Goal: Understand process/instructions

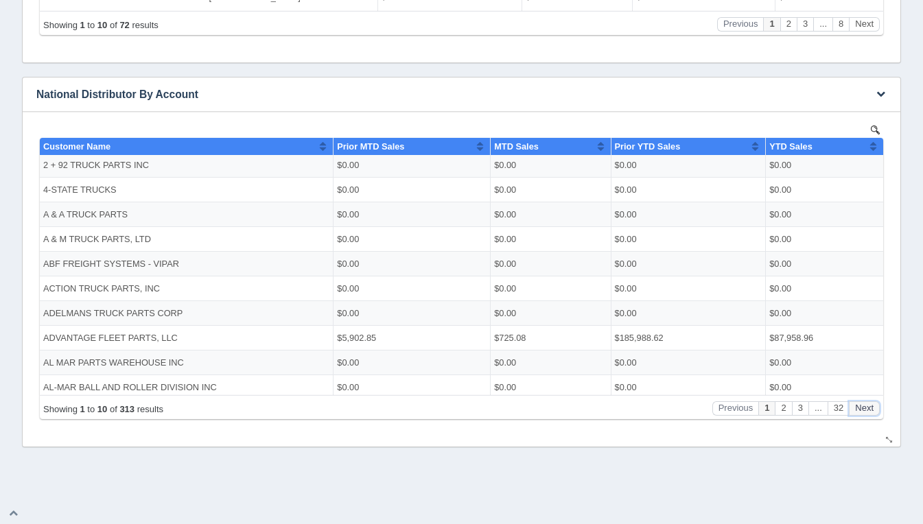
click at [857, 408] on button "Next" at bounding box center [864, 408] width 31 height 14
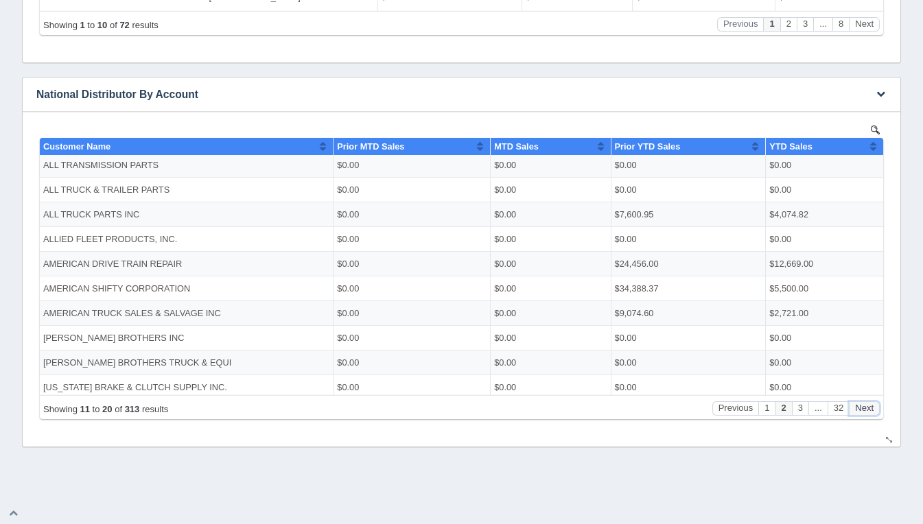
click at [858, 408] on button "Next" at bounding box center [864, 408] width 31 height 14
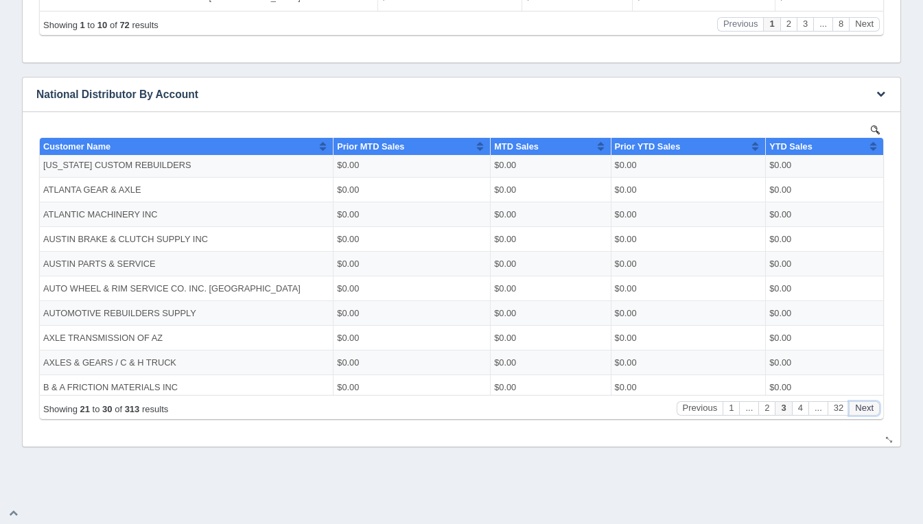
click at [858, 408] on button "Next" at bounding box center [864, 408] width 31 height 14
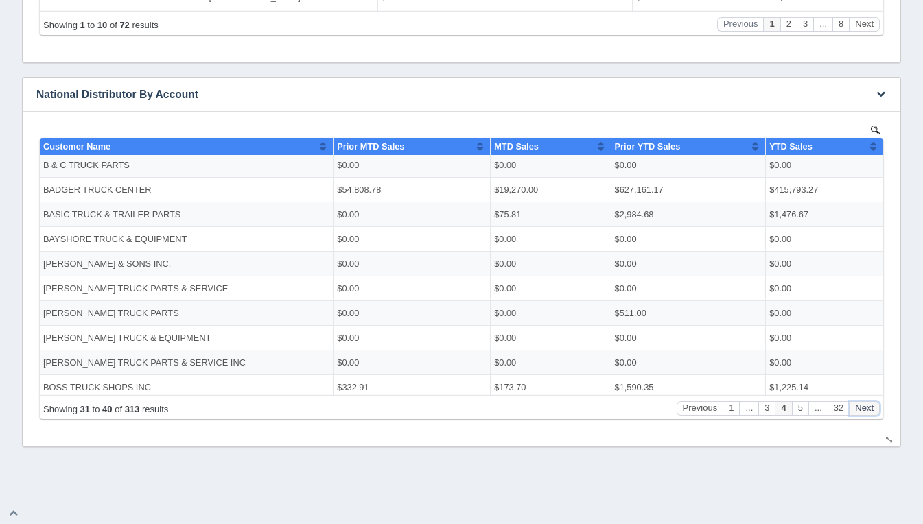
click at [858, 408] on button "Next" at bounding box center [864, 408] width 31 height 14
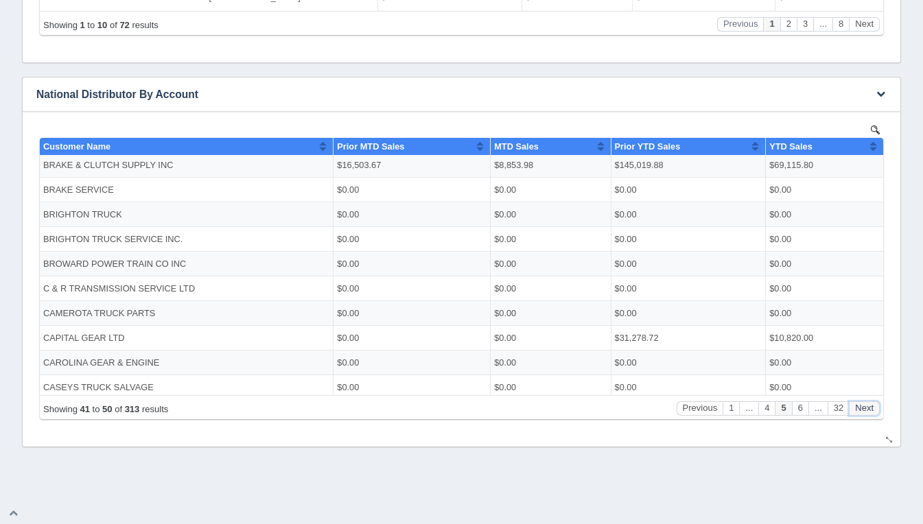
click at [862, 408] on button "Next" at bounding box center [864, 408] width 31 height 14
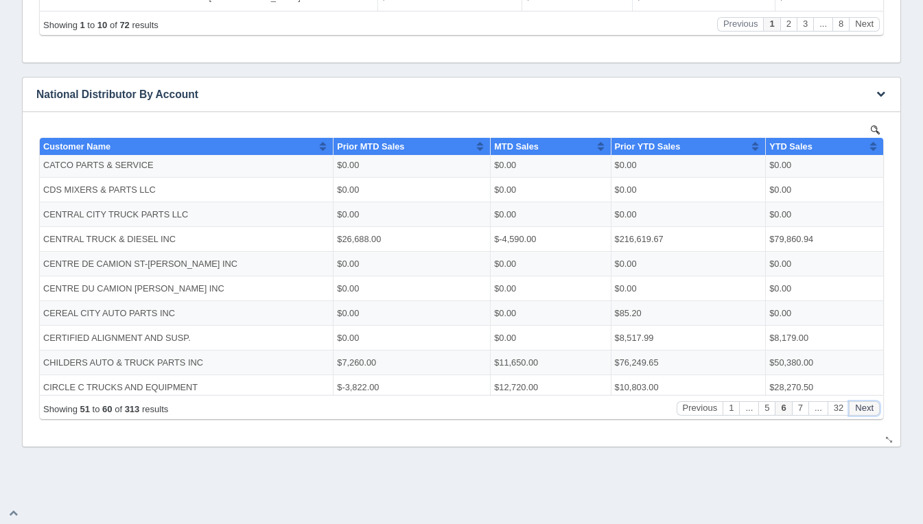
click at [862, 408] on button "Next" at bounding box center [864, 408] width 31 height 14
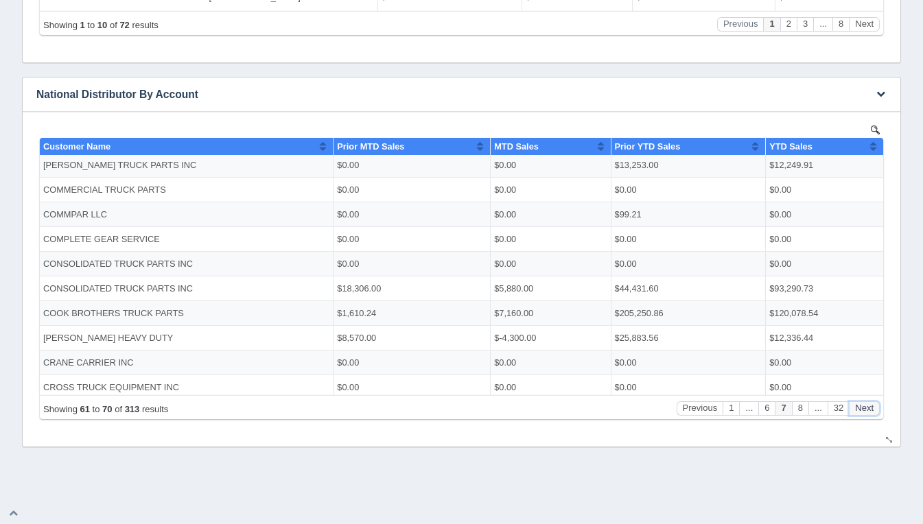
click at [862, 408] on button "Next" at bounding box center [864, 408] width 31 height 14
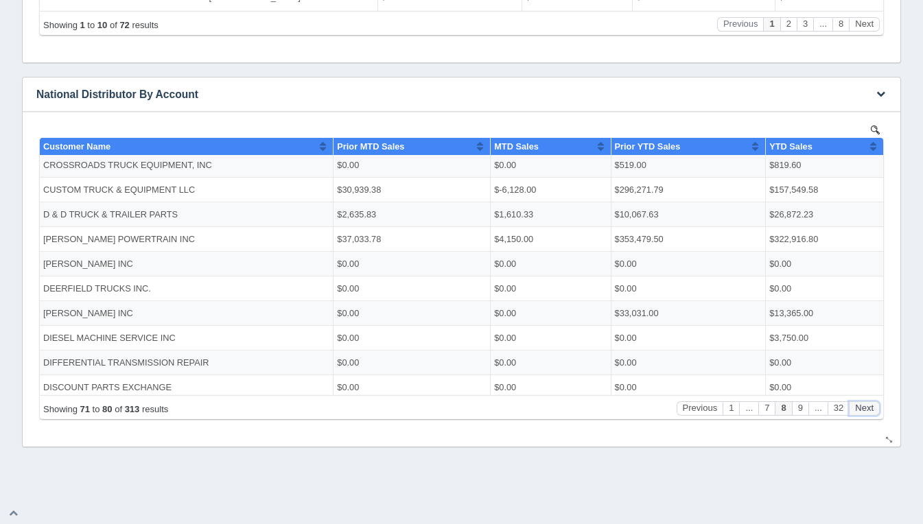
click at [862, 408] on button "Next" at bounding box center [864, 408] width 31 height 14
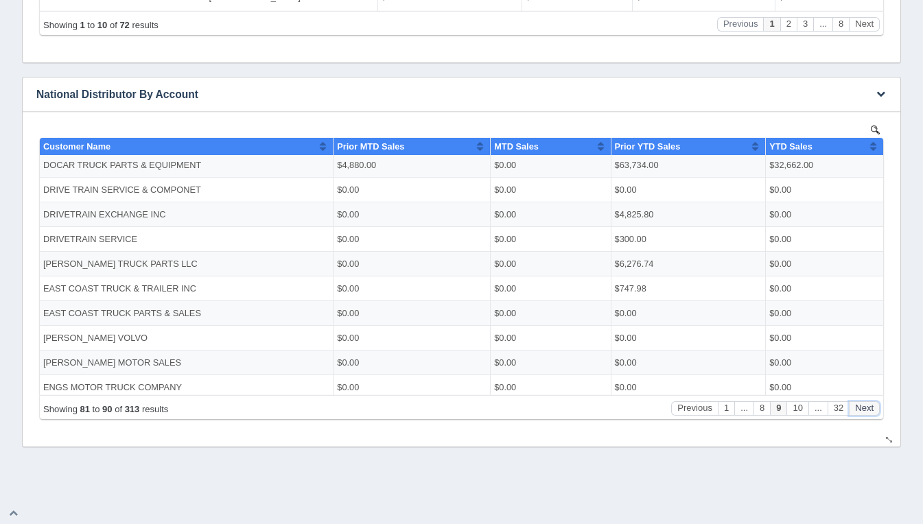
click at [862, 408] on button "Next" at bounding box center [864, 408] width 31 height 14
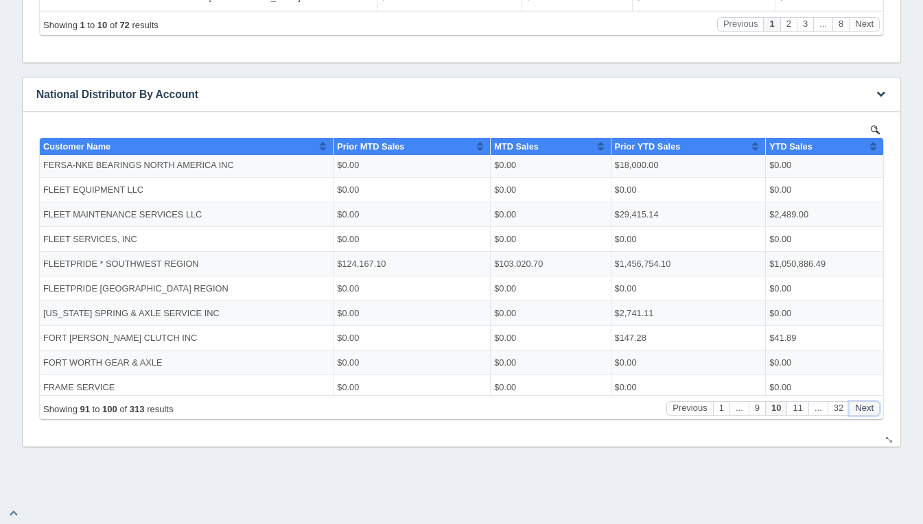
click at [862, 408] on button "Next" at bounding box center [864, 408] width 31 height 14
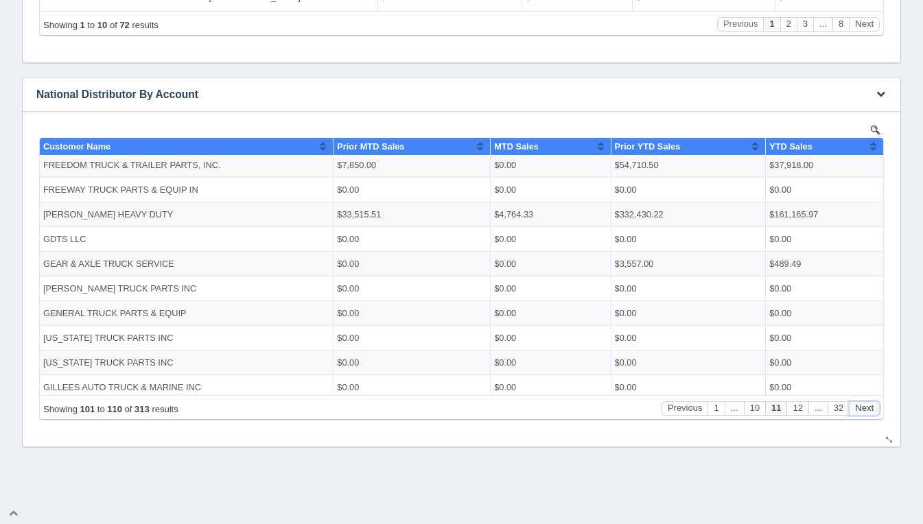
click at [862, 408] on button "Next" at bounding box center [864, 408] width 31 height 14
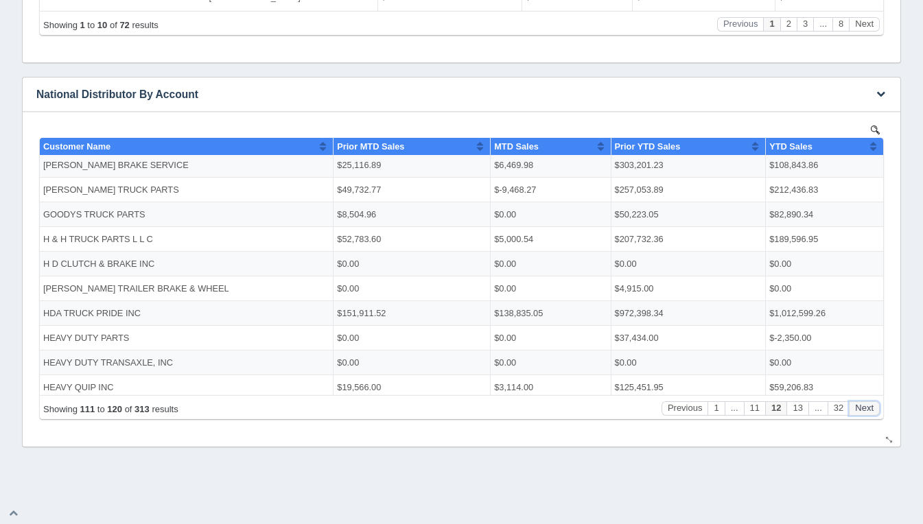
click at [862, 408] on button "Next" at bounding box center [864, 408] width 31 height 14
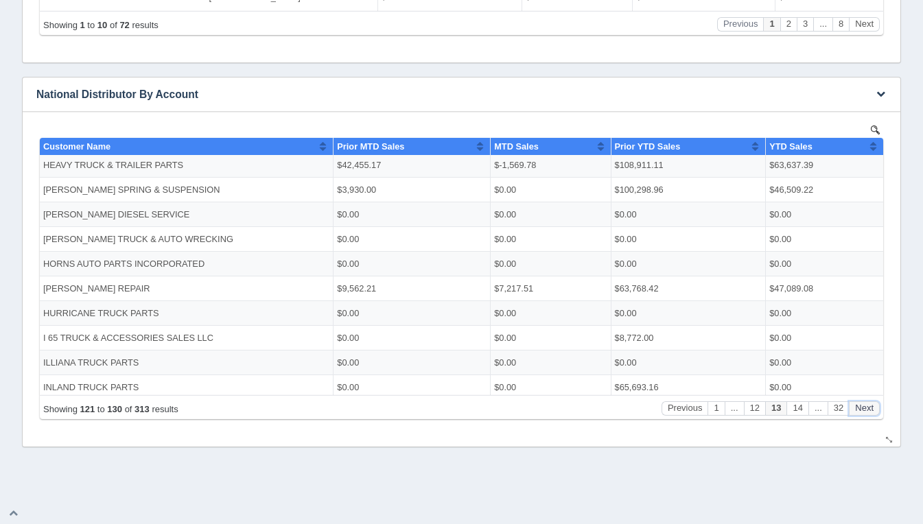
click at [862, 408] on button "Next" at bounding box center [864, 408] width 31 height 14
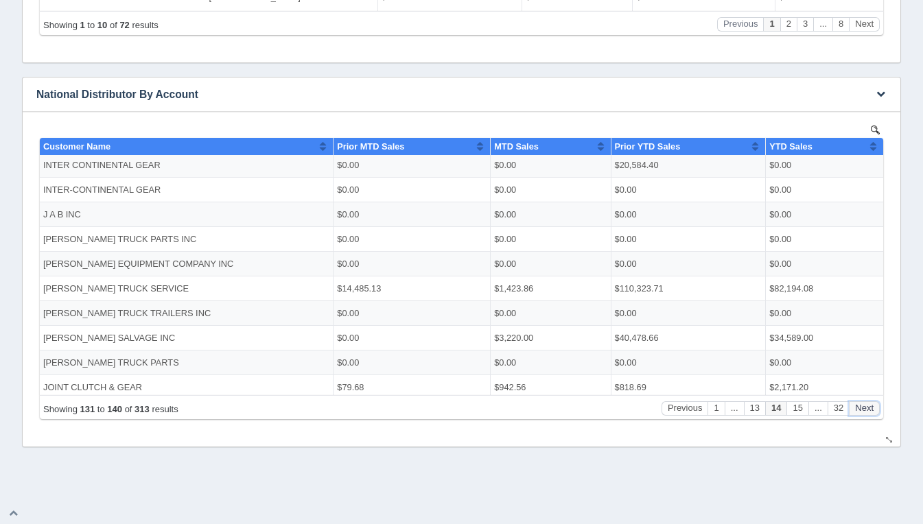
click at [862, 408] on button "Next" at bounding box center [864, 408] width 31 height 14
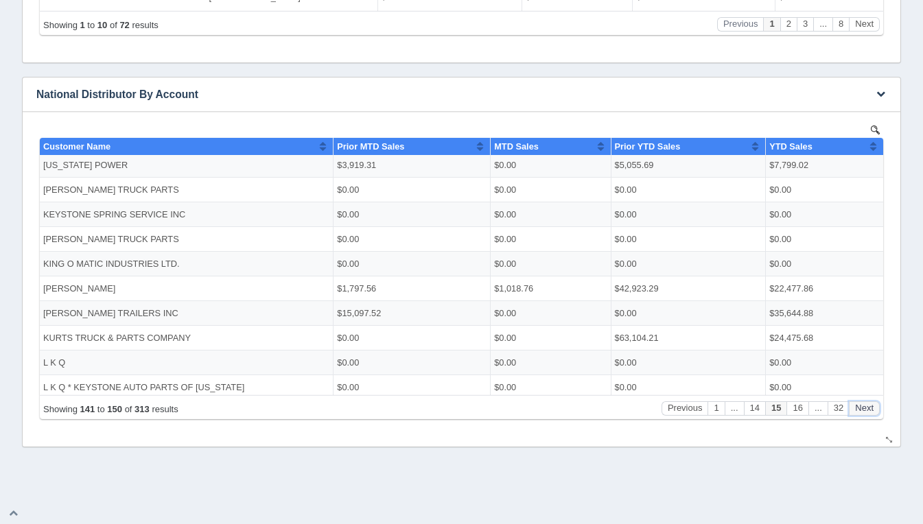
click at [862, 408] on button "Next" at bounding box center [864, 408] width 31 height 14
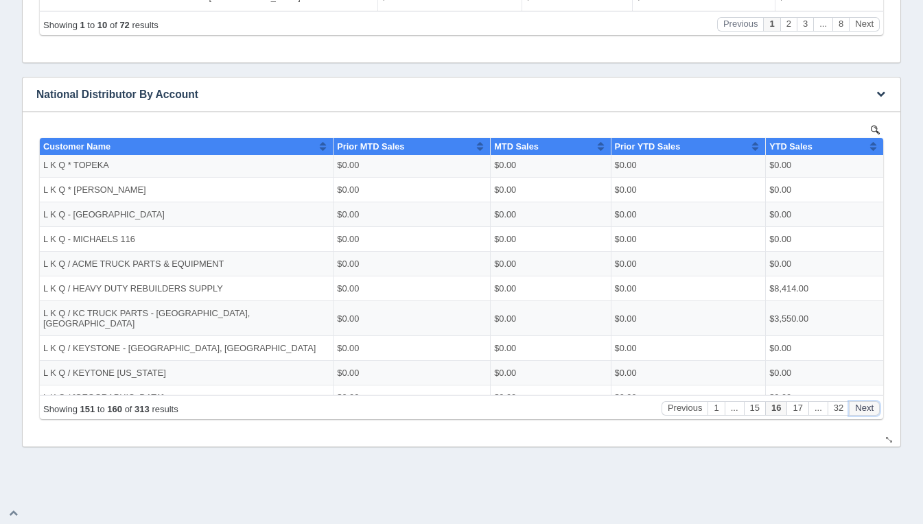
click at [862, 408] on button "Next" at bounding box center [864, 408] width 31 height 14
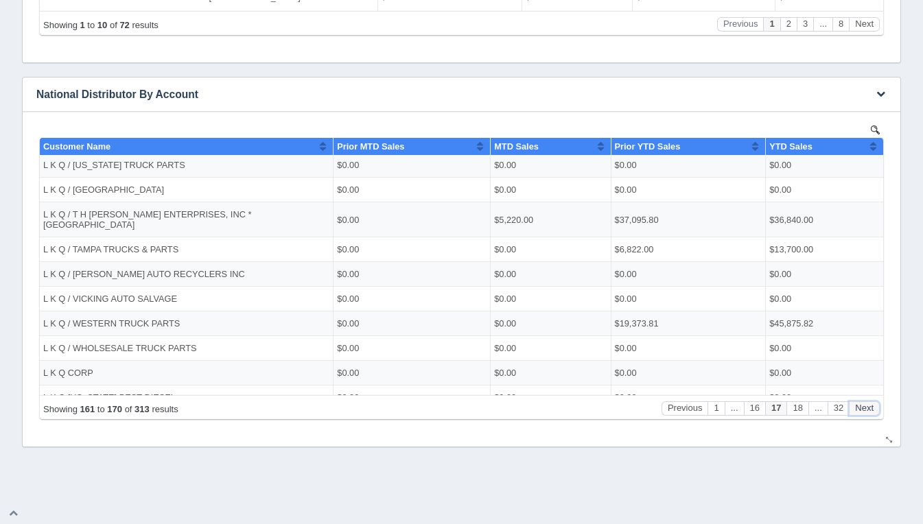
click at [862, 408] on button "Next" at bounding box center [864, 408] width 31 height 14
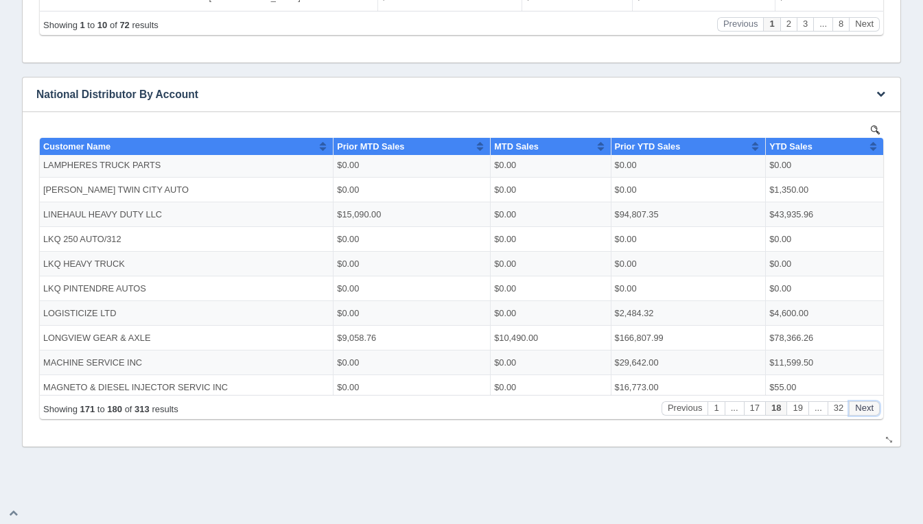
click at [862, 408] on button "Next" at bounding box center [864, 408] width 31 height 14
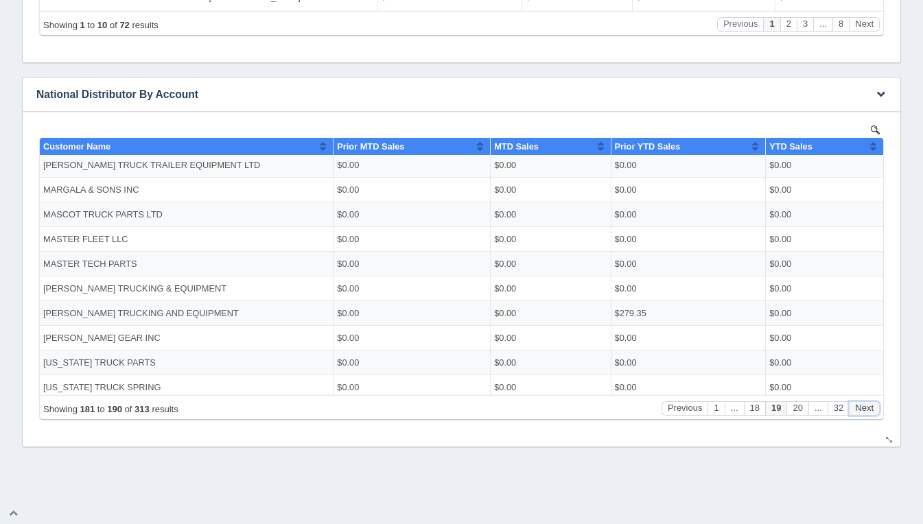
click at [862, 408] on button "Next" at bounding box center [864, 408] width 31 height 14
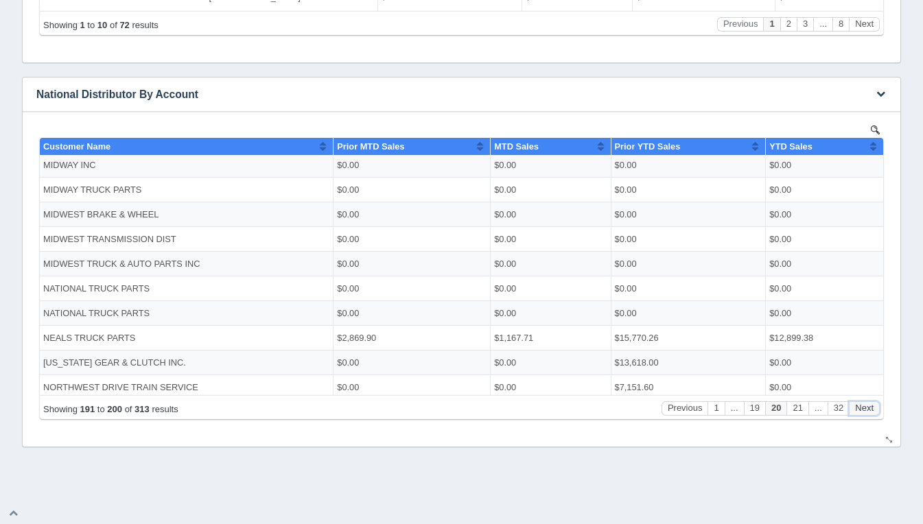
click at [862, 408] on button "Next" at bounding box center [864, 408] width 31 height 14
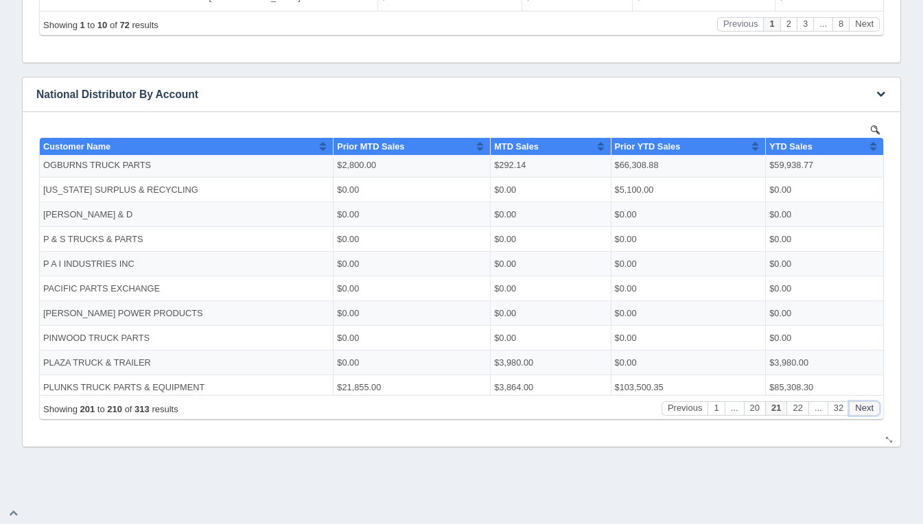
click at [862, 408] on button "Next" at bounding box center [864, 408] width 31 height 14
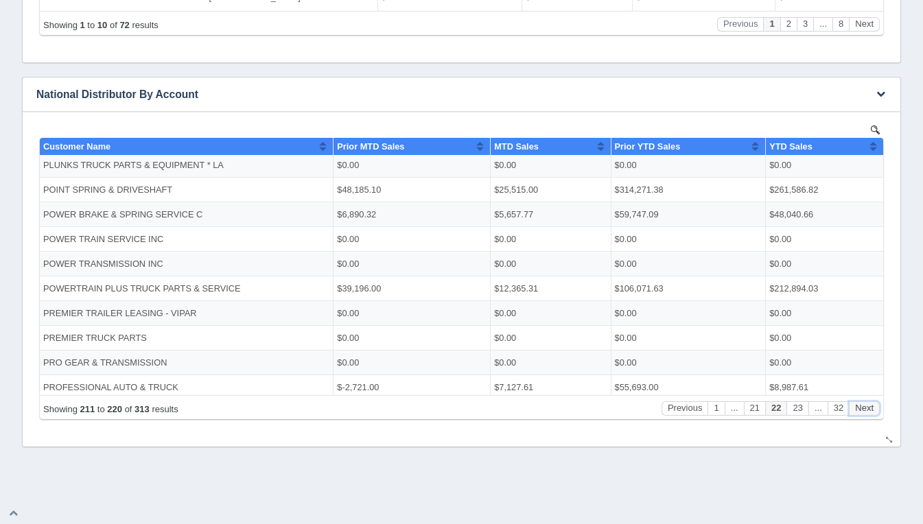
click at [862, 408] on button "Next" at bounding box center [864, 408] width 31 height 14
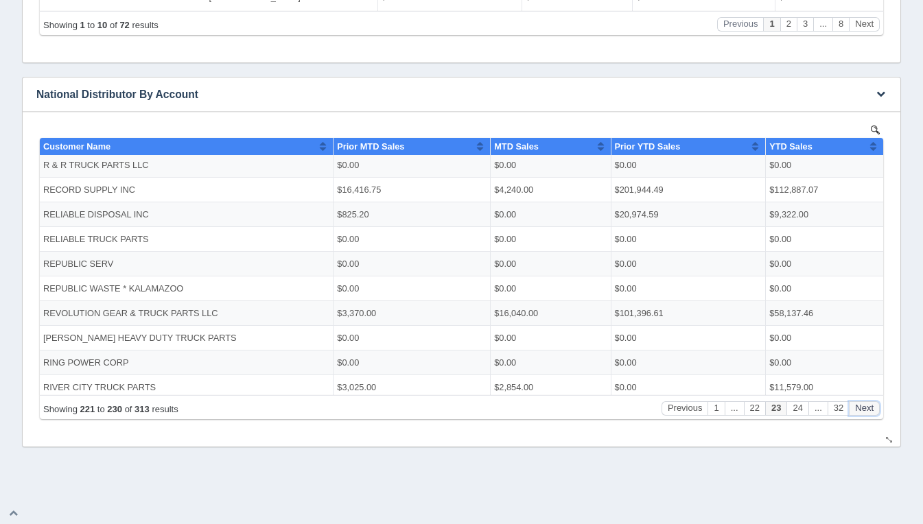
click at [862, 408] on button "Next" at bounding box center [864, 408] width 31 height 14
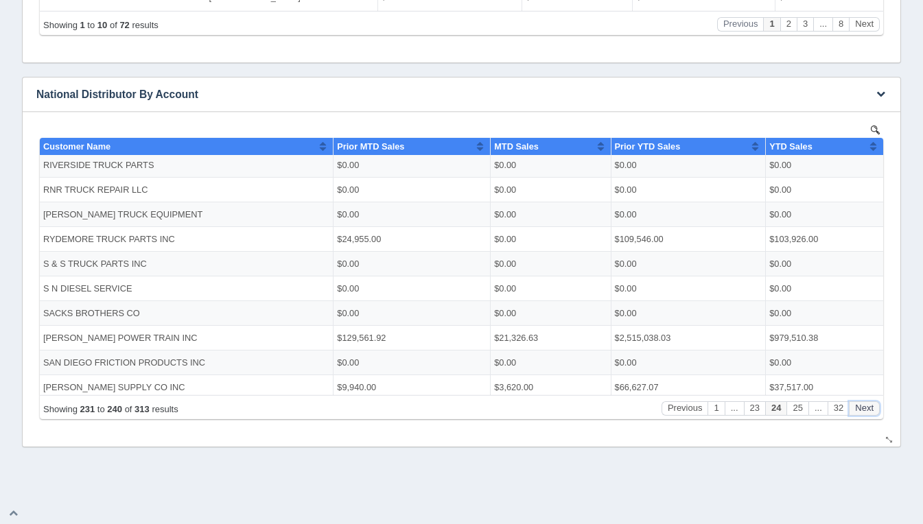
click at [862, 408] on button "Next" at bounding box center [864, 408] width 31 height 14
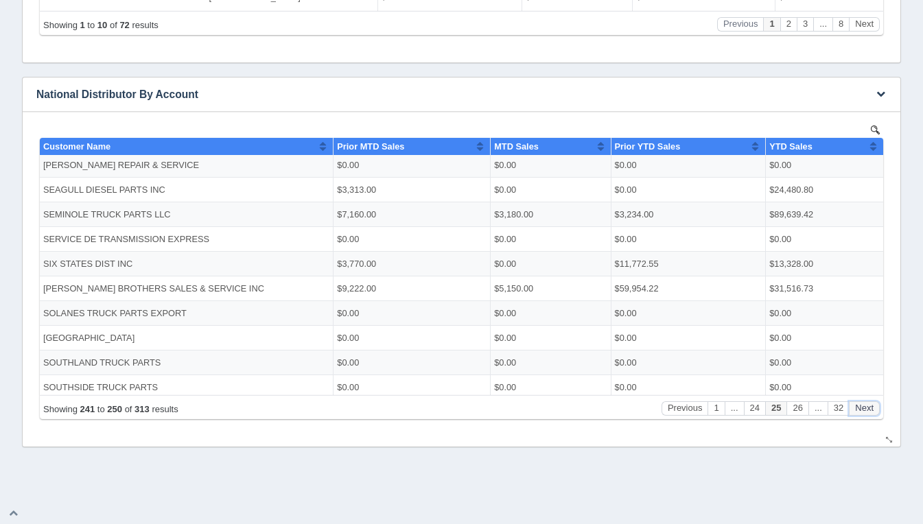
click at [862, 408] on button "Next" at bounding box center [864, 408] width 31 height 14
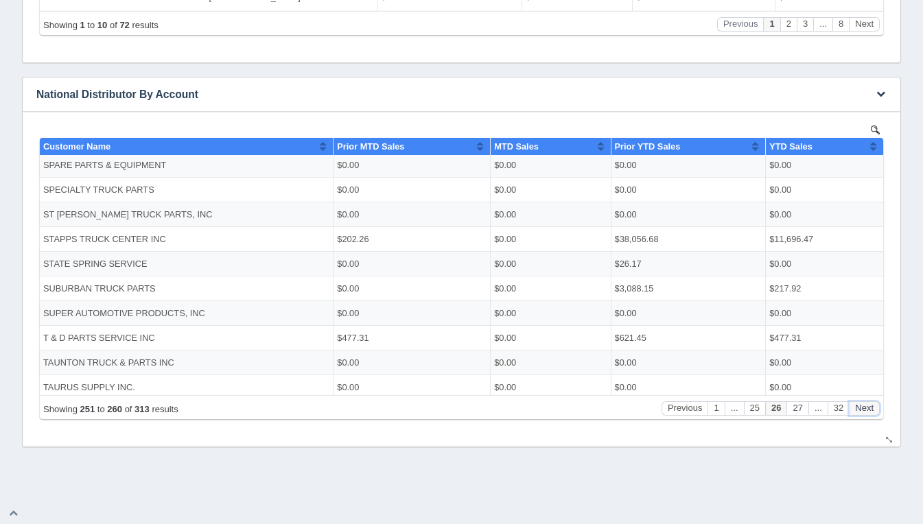
click at [862, 408] on button "Next" at bounding box center [864, 408] width 31 height 14
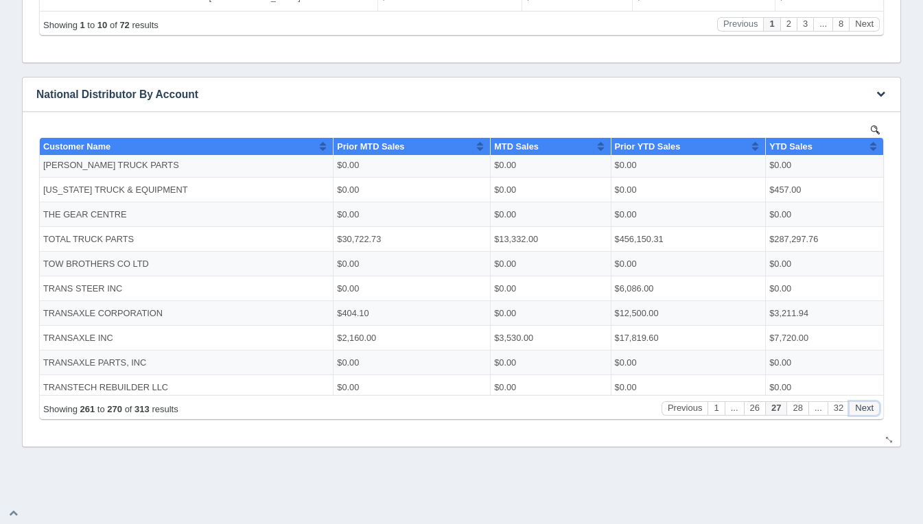
click at [862, 408] on button "Next" at bounding box center [864, 408] width 31 height 14
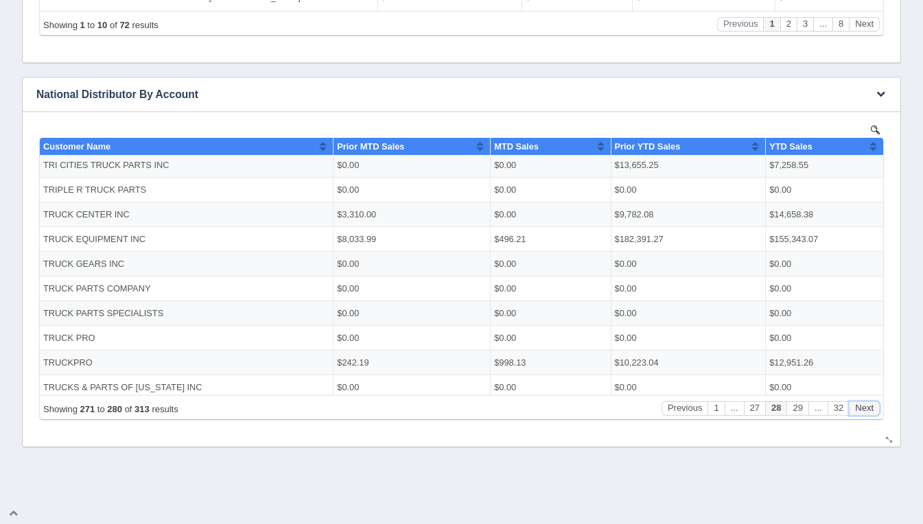
click at [862, 408] on button "Next" at bounding box center [864, 408] width 31 height 14
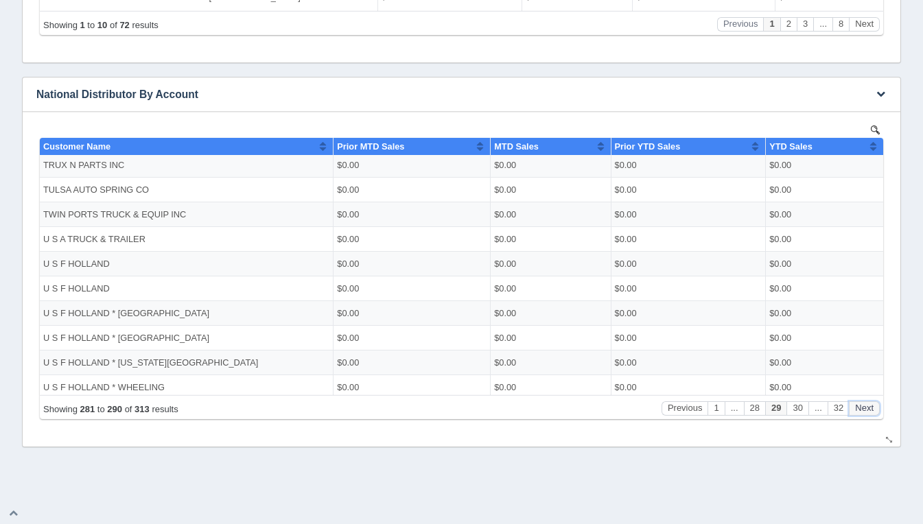
click at [862, 408] on button "Next" at bounding box center [864, 408] width 31 height 14
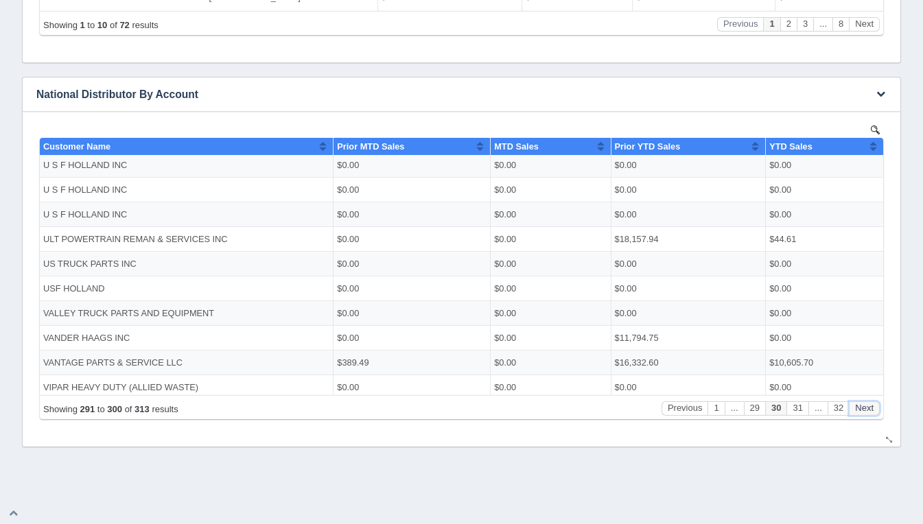
click at [862, 408] on button "Next" at bounding box center [864, 408] width 31 height 14
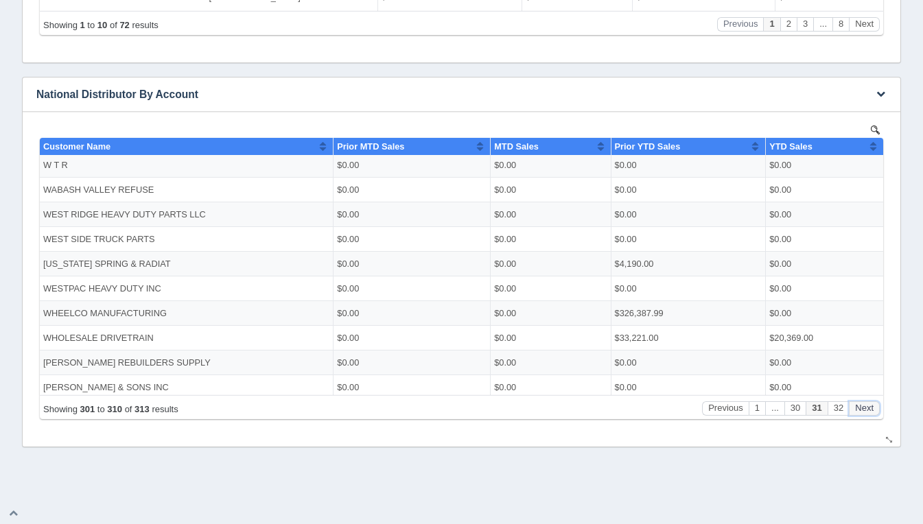
click at [862, 408] on button "Next" at bounding box center [864, 408] width 31 height 14
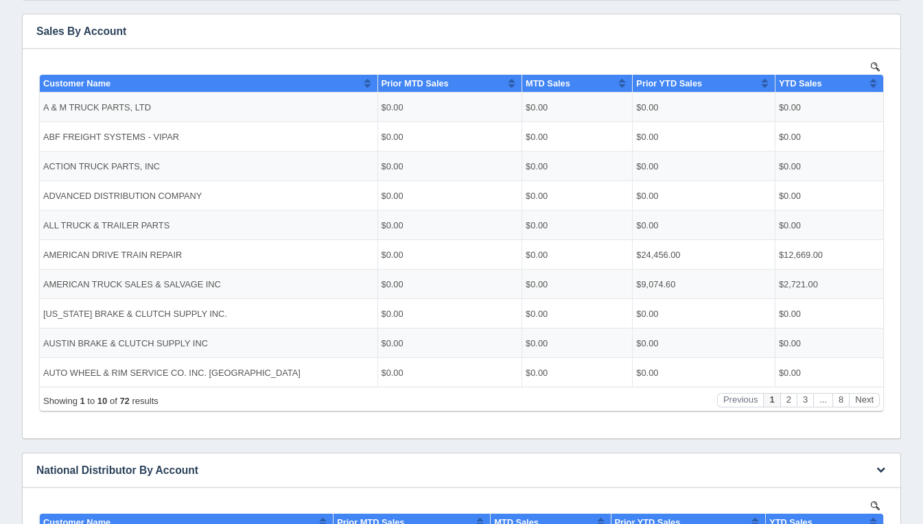
scroll to position [261, 0]
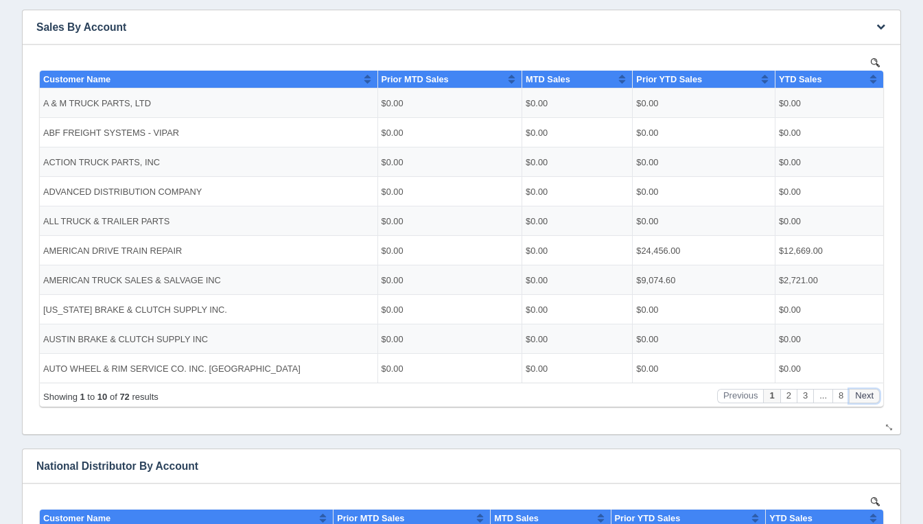
click at [864, 399] on button "Next" at bounding box center [864, 395] width 31 height 14
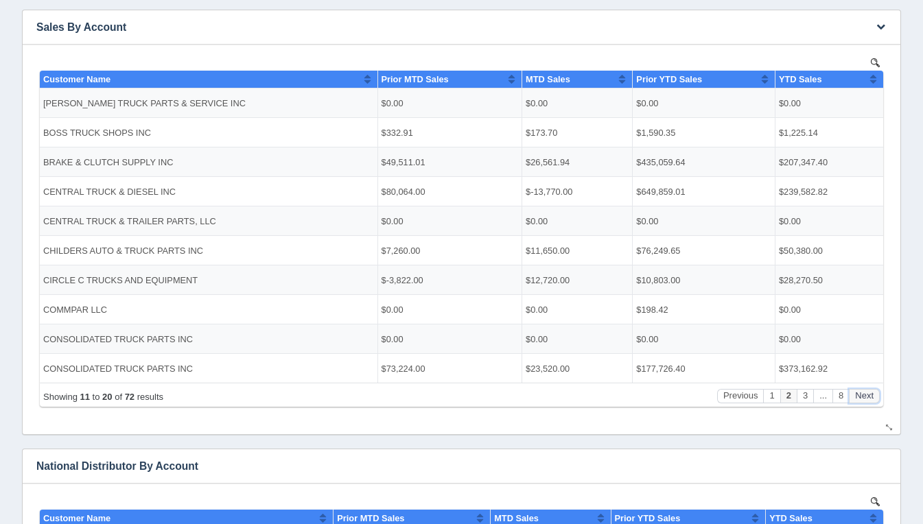
click at [864, 399] on button "Next" at bounding box center [864, 395] width 31 height 14
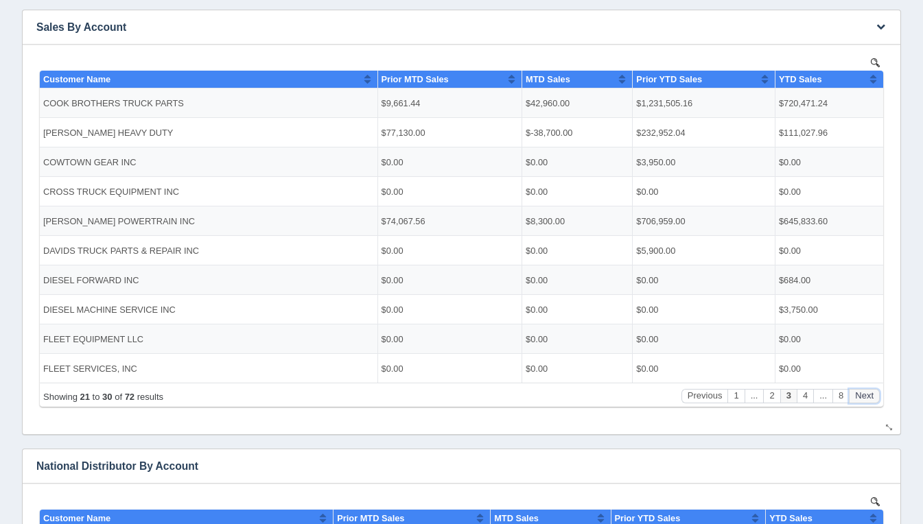
click at [864, 399] on button "Next" at bounding box center [864, 395] width 31 height 14
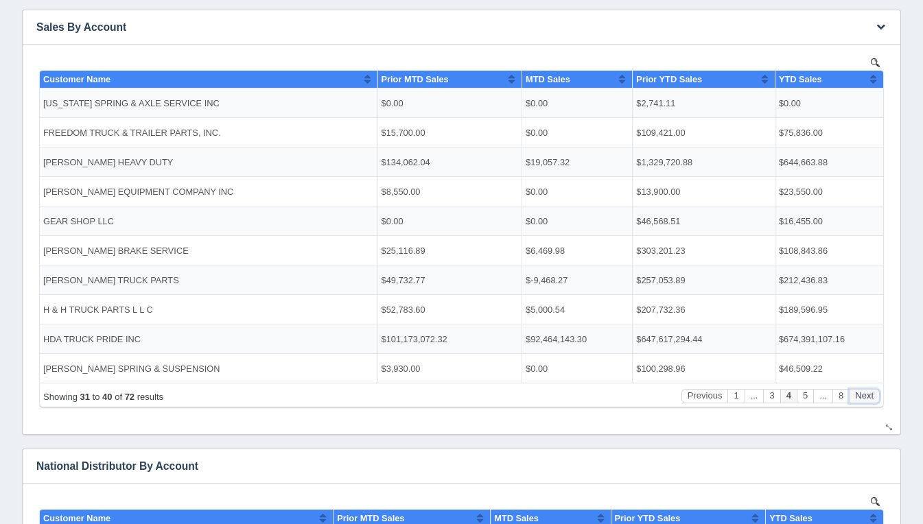
click at [864, 399] on button "Next" at bounding box center [864, 395] width 31 height 14
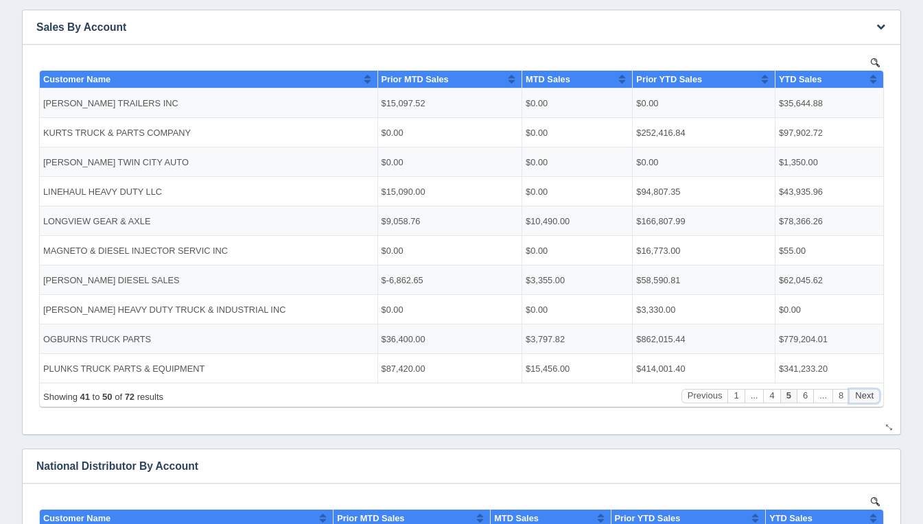
click at [864, 399] on button "Next" at bounding box center [864, 395] width 31 height 14
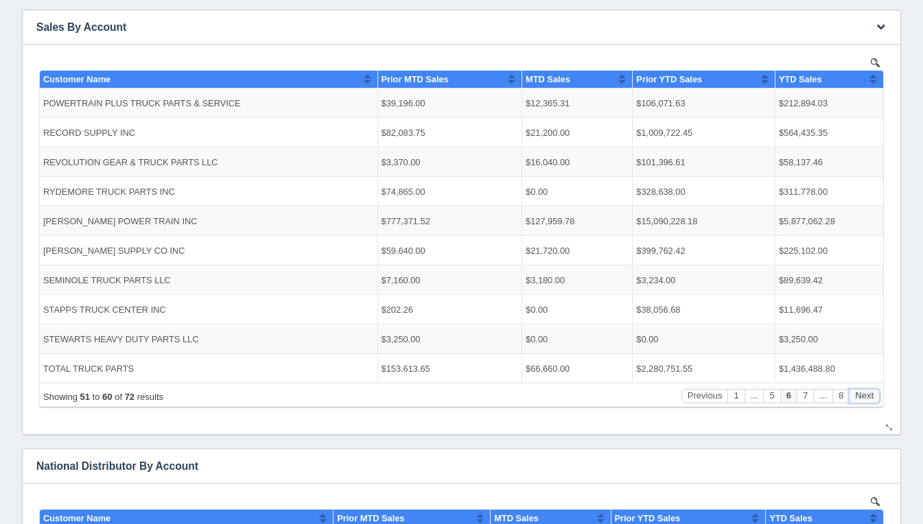
click at [864, 399] on button "Next" at bounding box center [864, 395] width 31 height 14
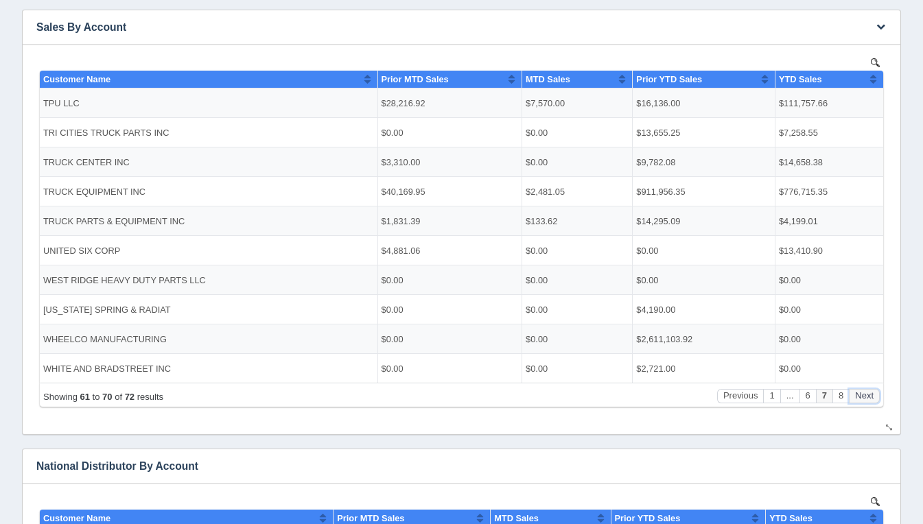
click at [864, 399] on button "Next" at bounding box center [864, 395] width 31 height 14
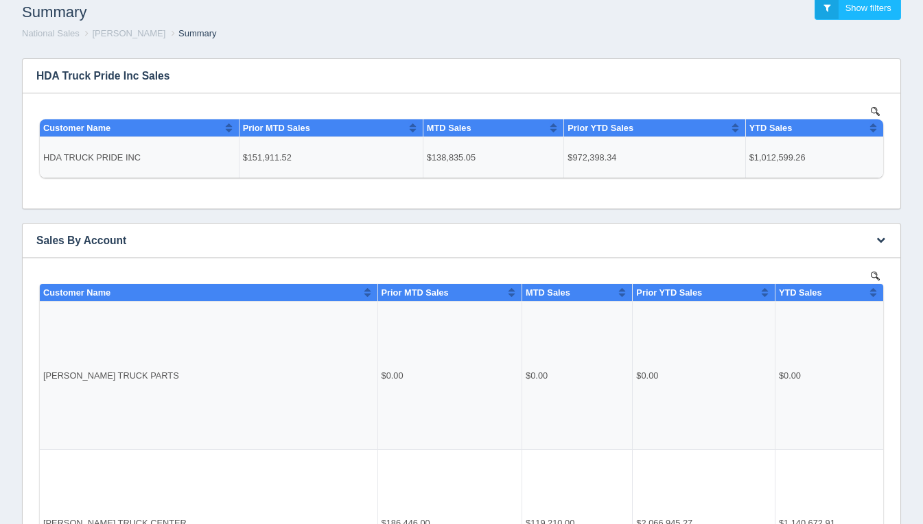
scroll to position [47, 0]
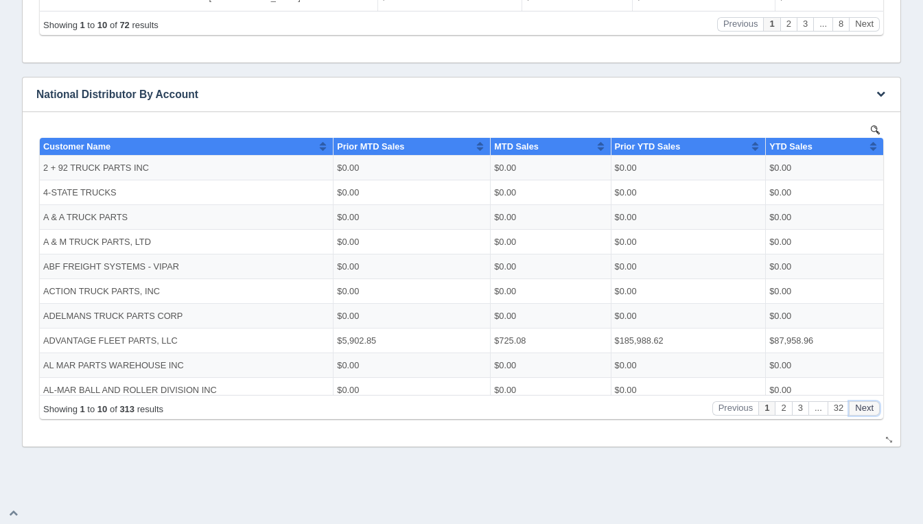
click at [871, 405] on button "Next" at bounding box center [864, 408] width 31 height 14
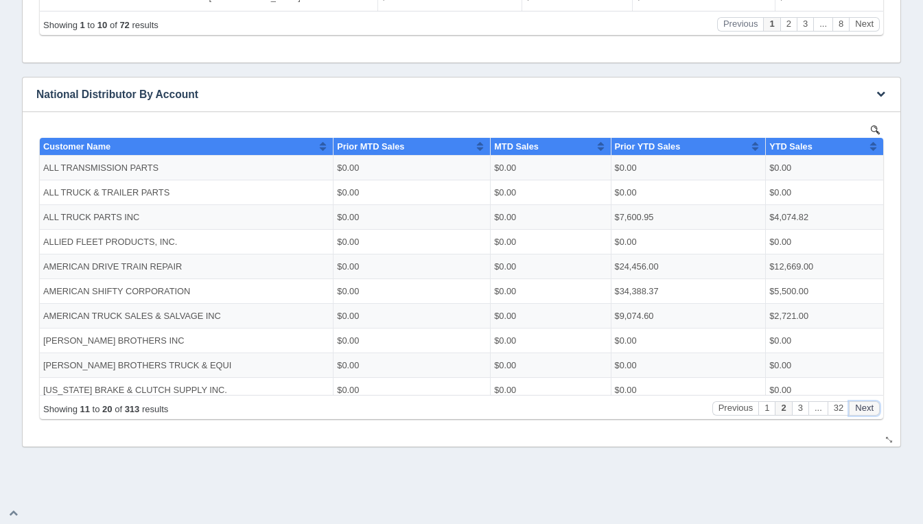
click at [871, 405] on button "Next" at bounding box center [864, 408] width 31 height 14
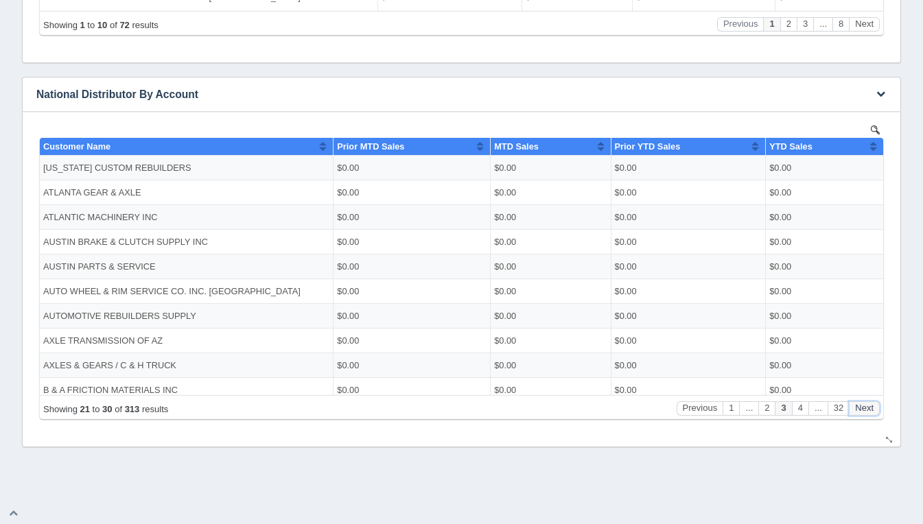
click at [871, 405] on button "Next" at bounding box center [864, 408] width 31 height 14
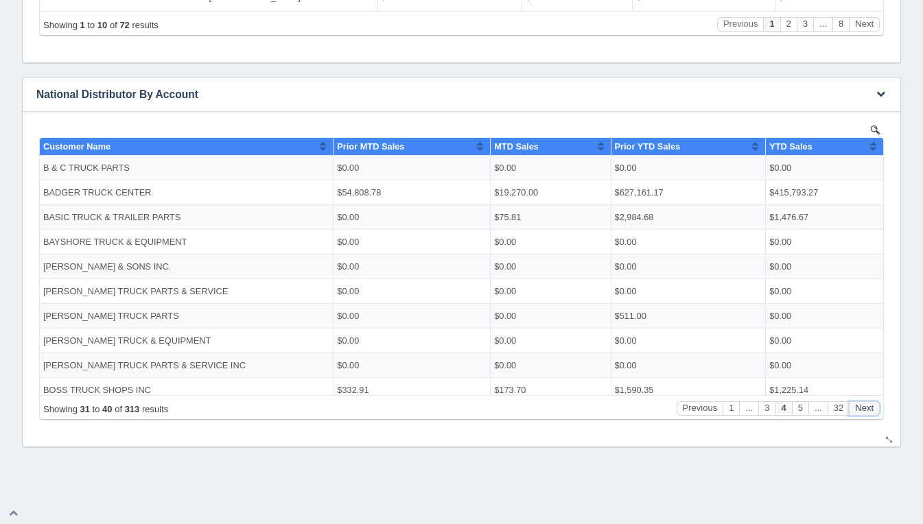
click at [871, 405] on button "Next" at bounding box center [864, 408] width 31 height 14
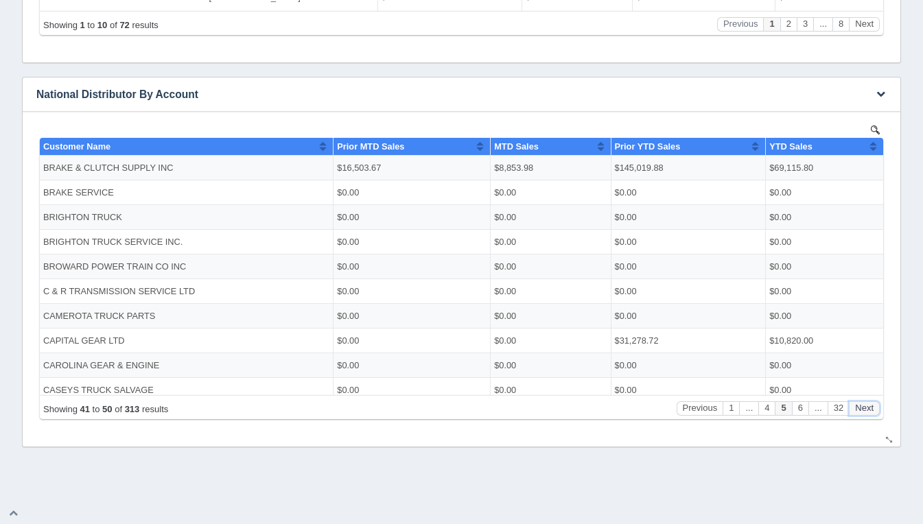
click at [871, 405] on button "Next" at bounding box center [864, 408] width 31 height 14
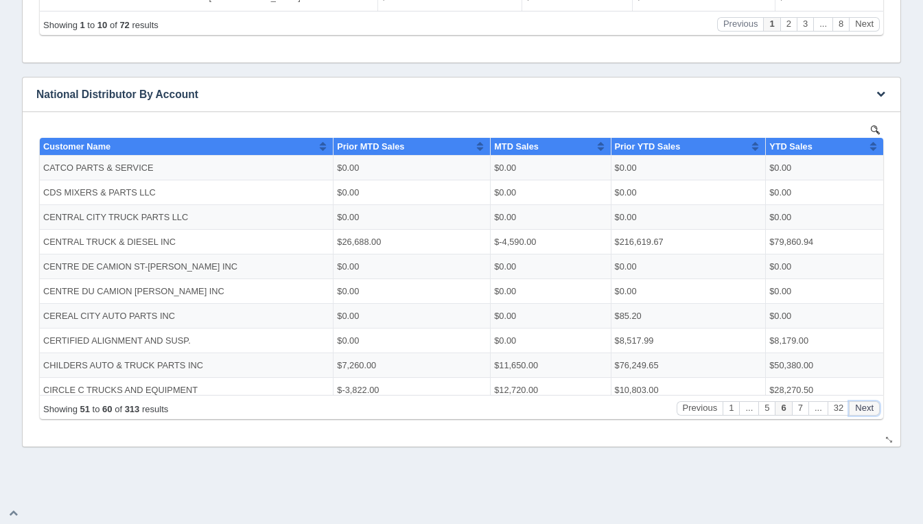
click at [871, 405] on button "Next" at bounding box center [864, 408] width 31 height 14
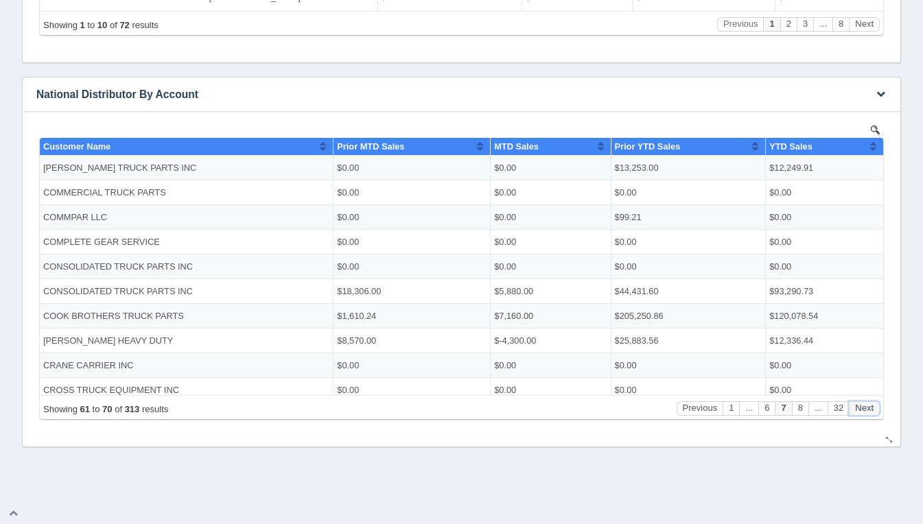
click at [871, 405] on button "Next" at bounding box center [864, 408] width 31 height 14
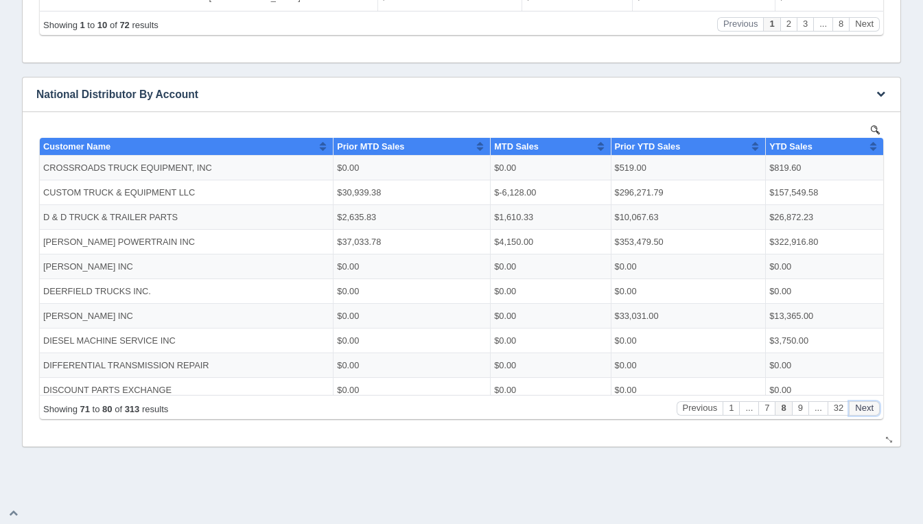
click at [871, 405] on button "Next" at bounding box center [864, 408] width 31 height 14
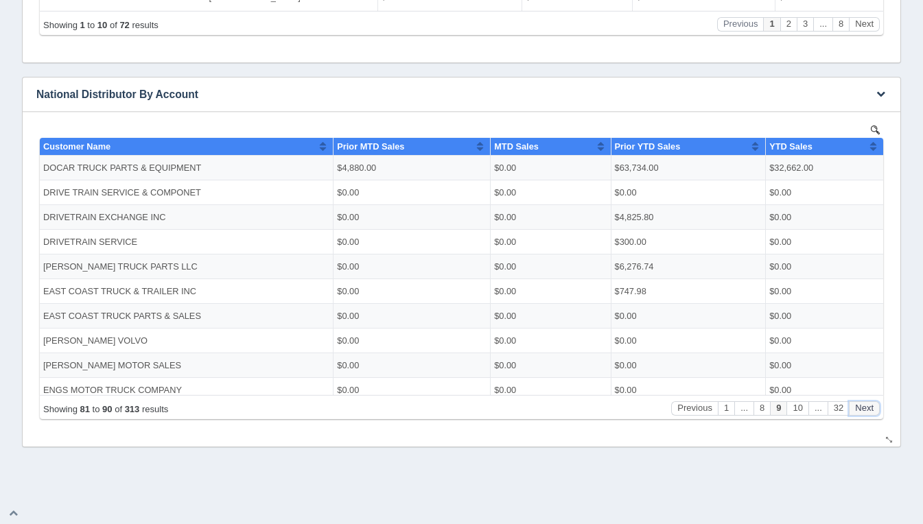
click at [871, 405] on button "Next" at bounding box center [864, 408] width 31 height 14
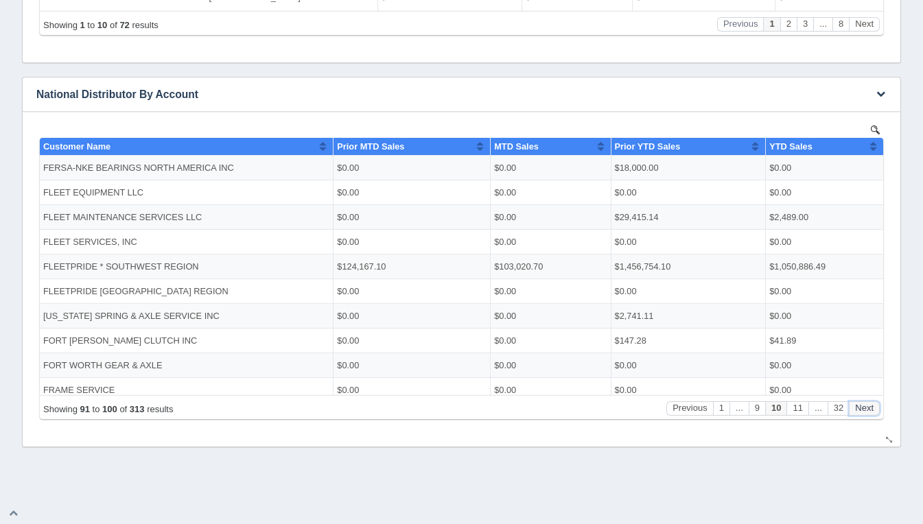
click at [871, 405] on button "Next" at bounding box center [864, 408] width 31 height 14
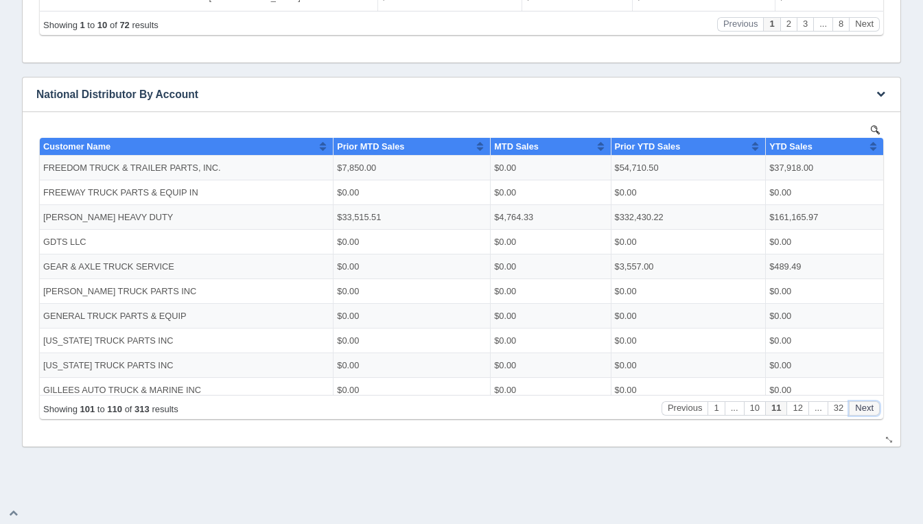
click at [871, 405] on button "Next" at bounding box center [864, 408] width 31 height 14
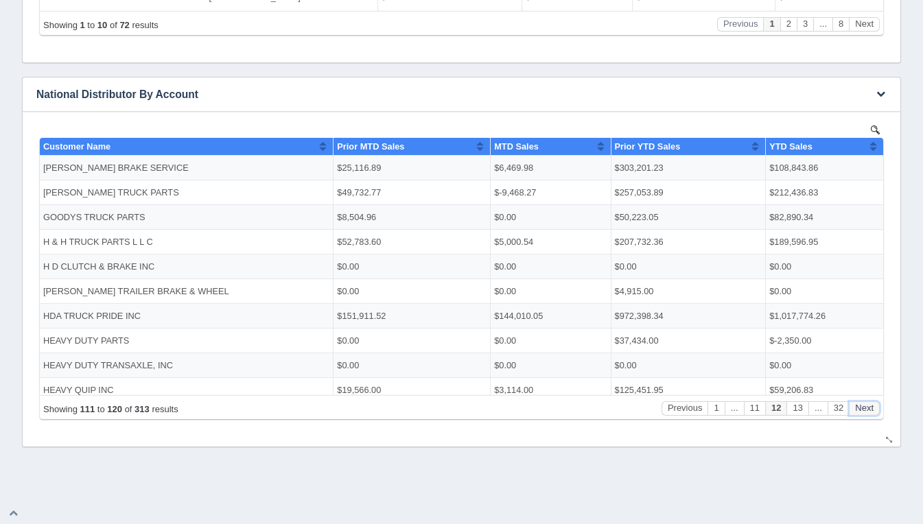
click at [871, 405] on button "Next" at bounding box center [864, 408] width 31 height 14
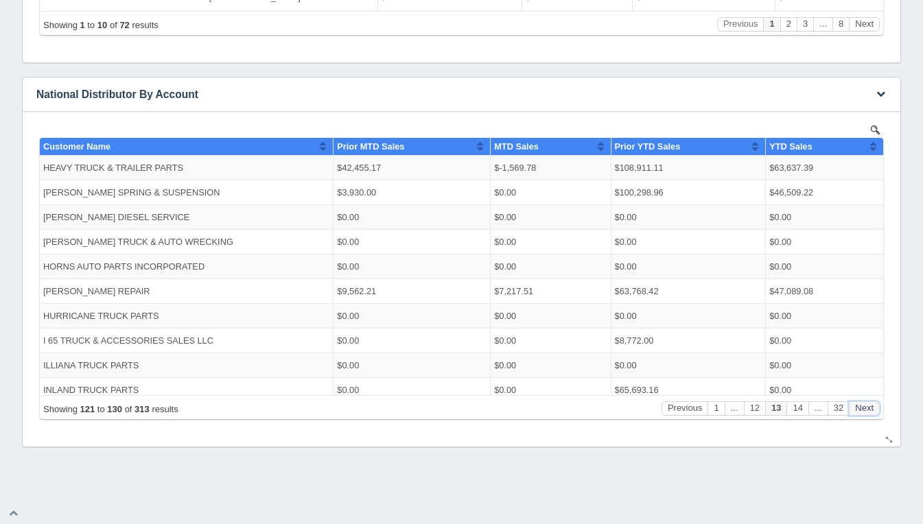
click at [871, 405] on button "Next" at bounding box center [864, 408] width 31 height 14
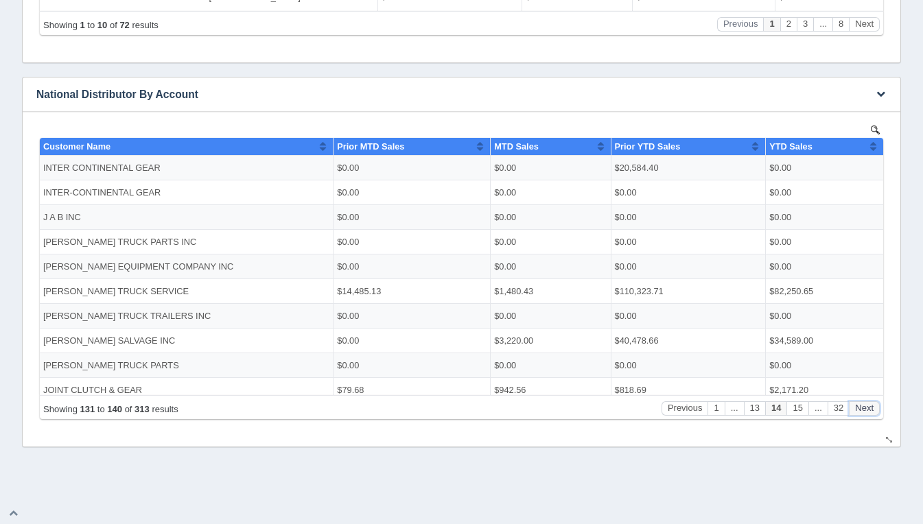
click at [871, 405] on button "Next" at bounding box center [864, 408] width 31 height 14
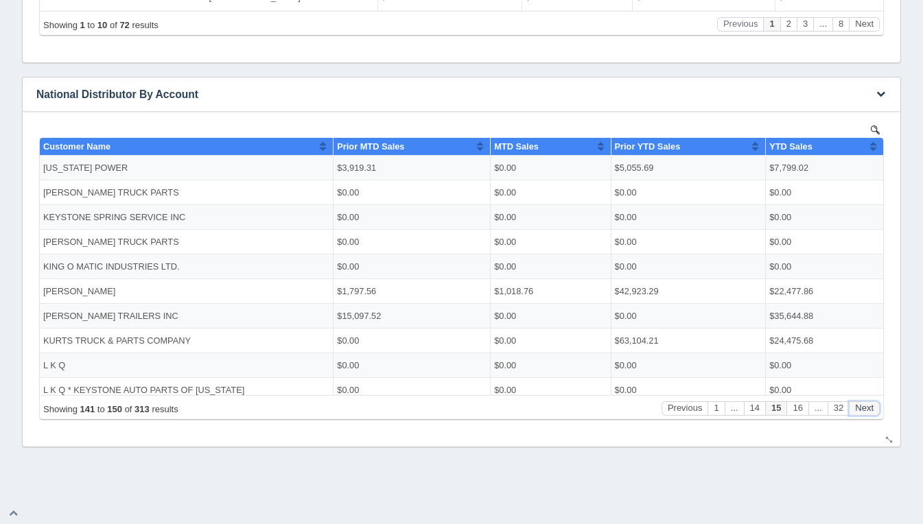
click at [871, 405] on button "Next" at bounding box center [864, 408] width 31 height 14
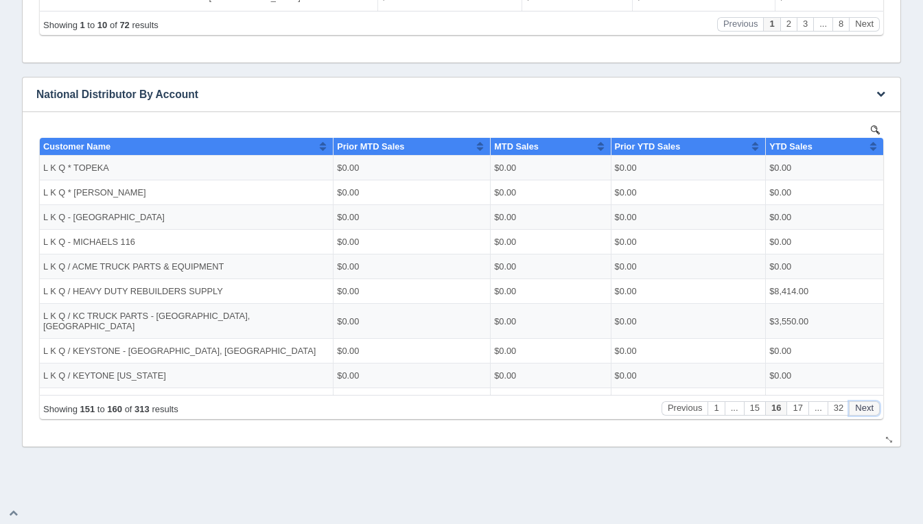
click at [871, 405] on button "Next" at bounding box center [864, 408] width 31 height 14
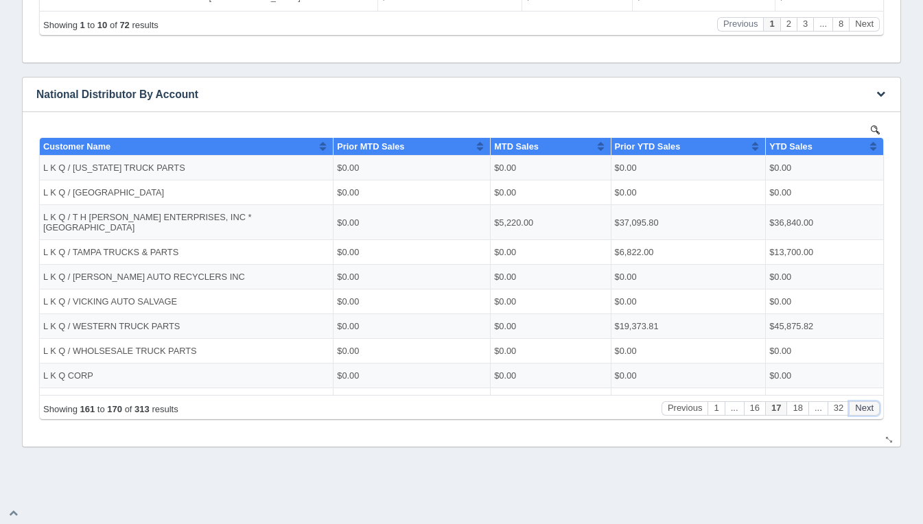
click at [871, 405] on button "Next" at bounding box center [864, 408] width 31 height 14
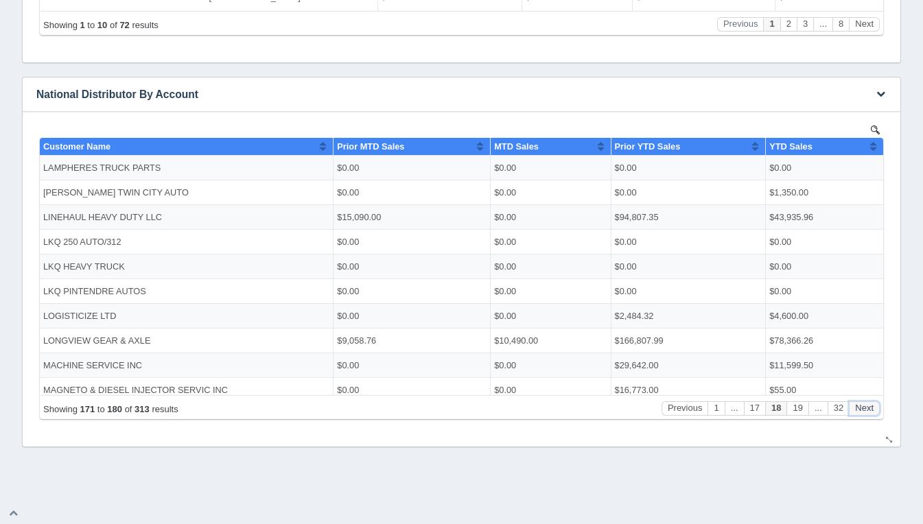
click at [871, 405] on button "Next" at bounding box center [864, 408] width 31 height 14
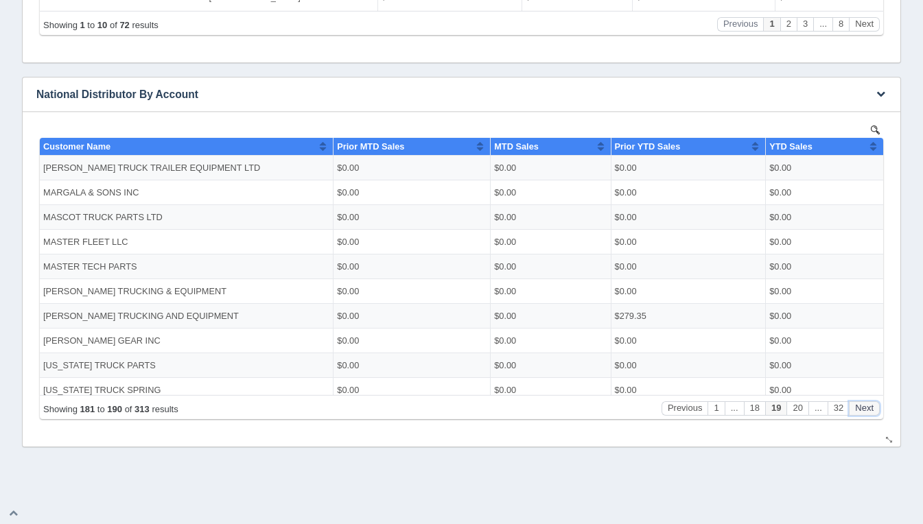
click at [871, 405] on button "Next" at bounding box center [864, 408] width 31 height 14
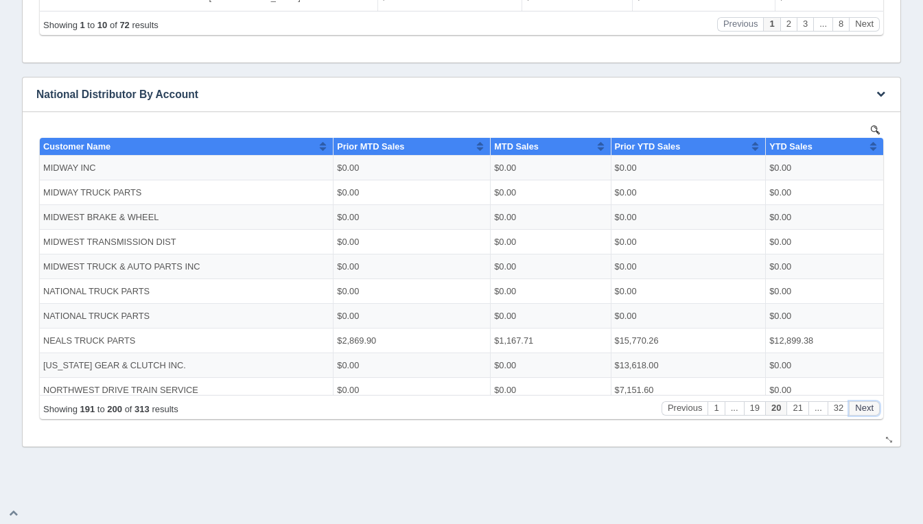
click at [871, 405] on button "Next" at bounding box center [864, 408] width 31 height 14
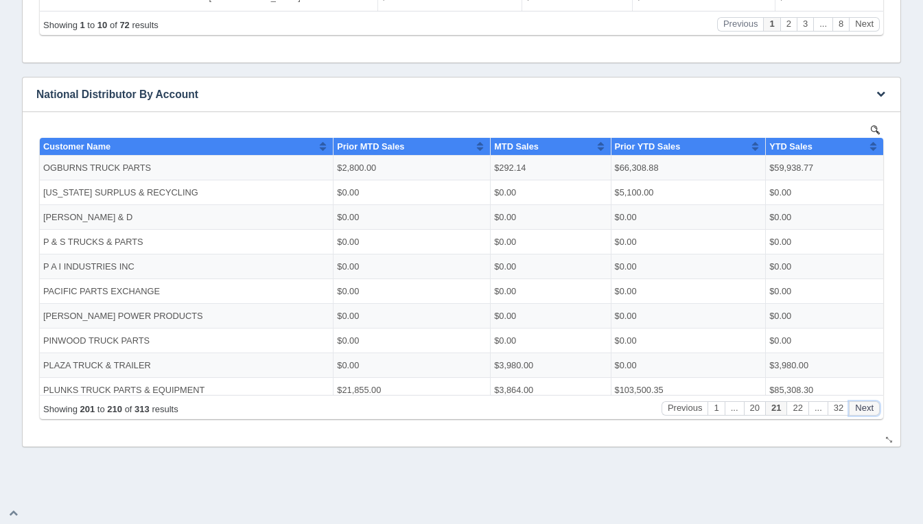
click at [871, 405] on button "Next" at bounding box center [864, 408] width 31 height 14
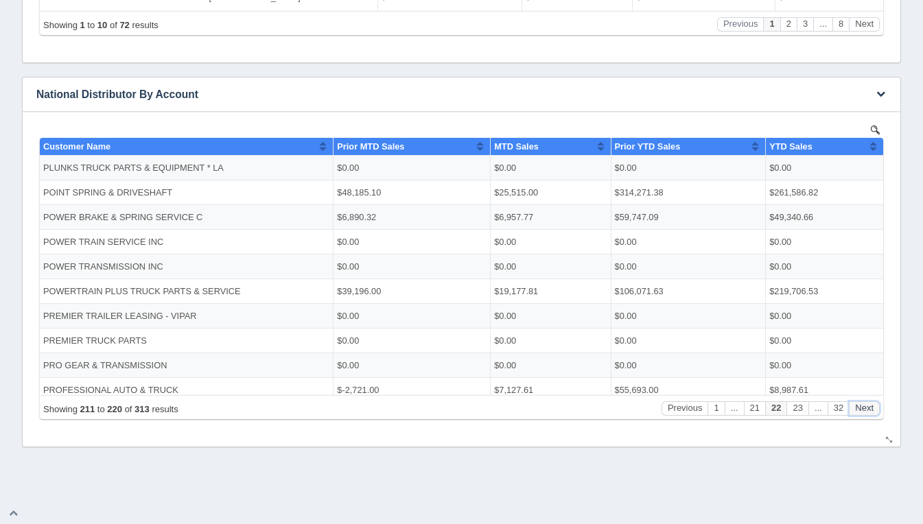
click at [871, 405] on button "Next" at bounding box center [864, 408] width 31 height 14
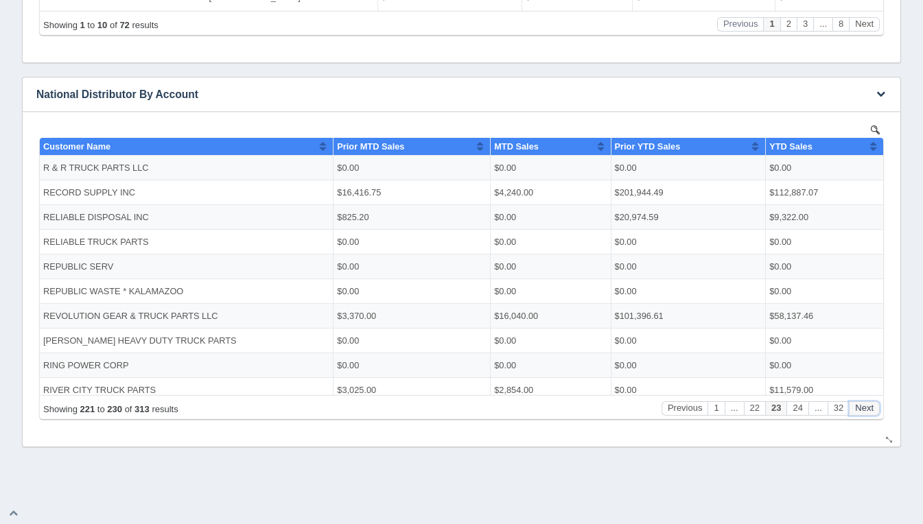
click at [871, 405] on button "Next" at bounding box center [864, 408] width 31 height 14
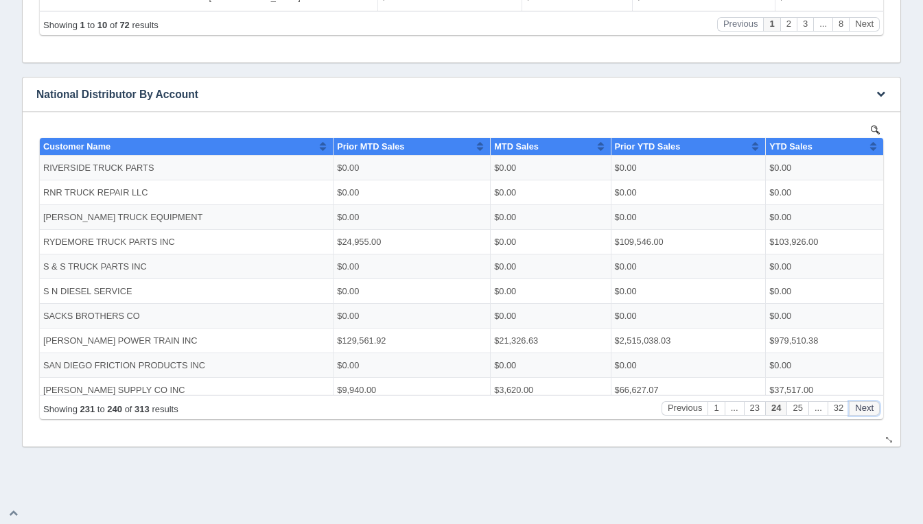
click at [871, 405] on button "Next" at bounding box center [864, 408] width 31 height 14
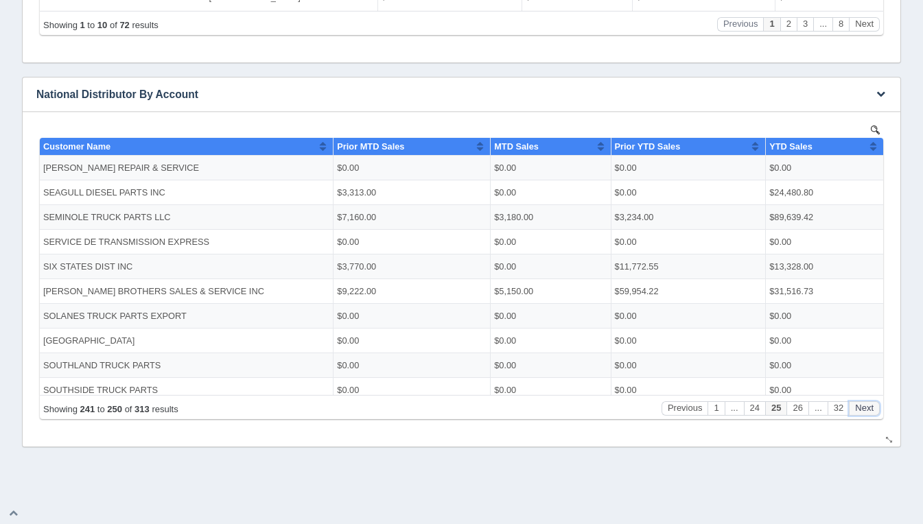
click at [871, 405] on button "Next" at bounding box center [864, 408] width 31 height 14
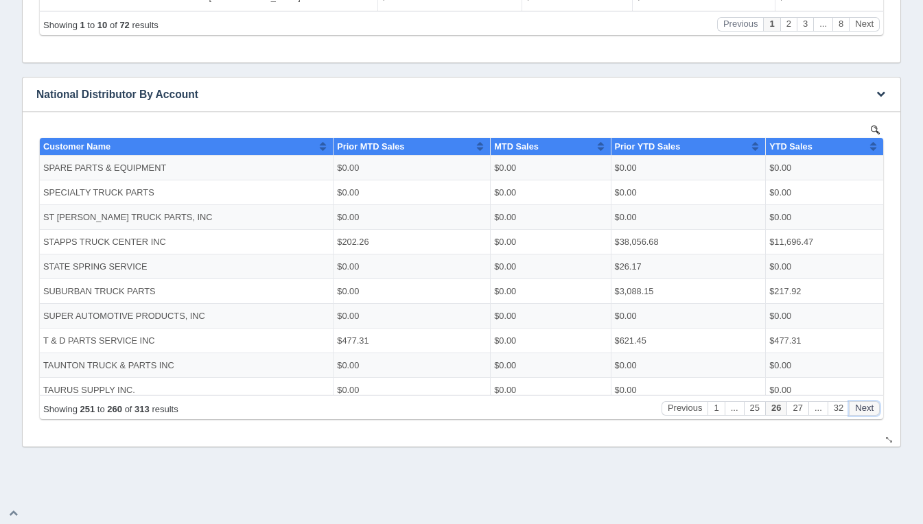
click at [871, 405] on button "Next" at bounding box center [864, 408] width 31 height 14
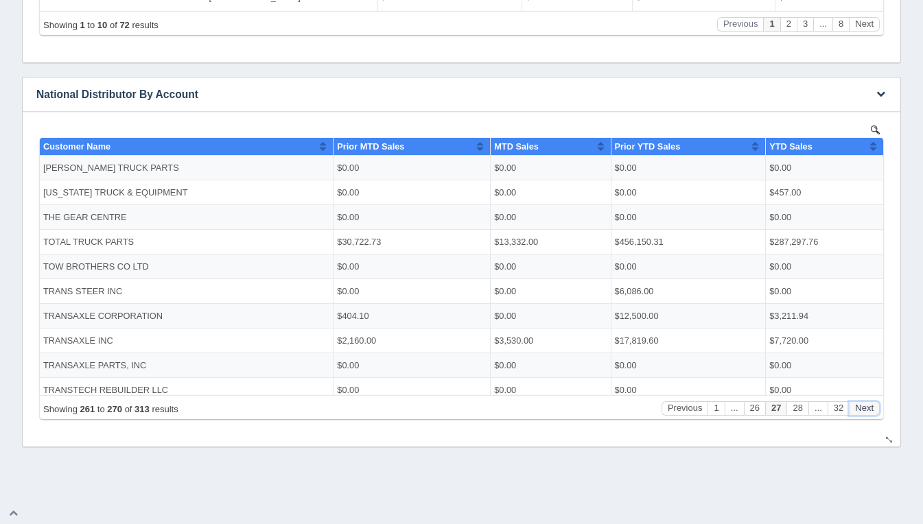
click at [871, 405] on button "Next" at bounding box center [864, 408] width 31 height 14
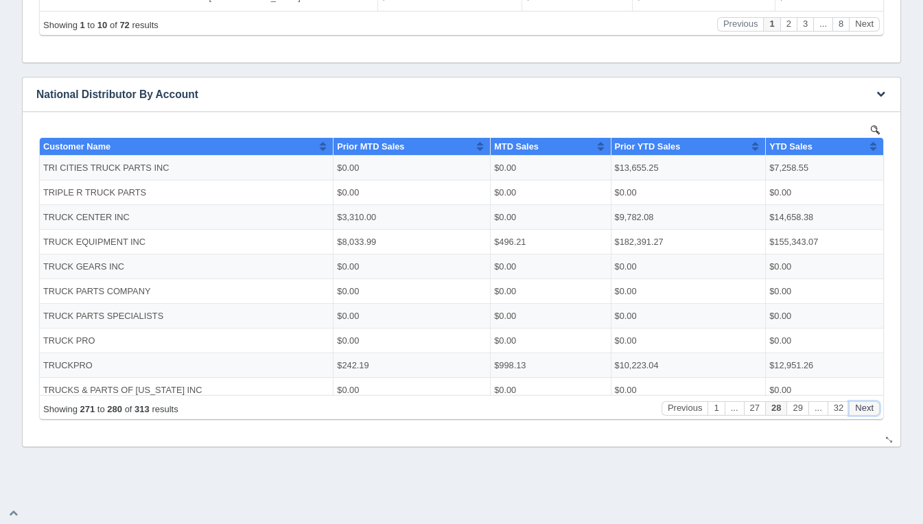
click at [871, 405] on button "Next" at bounding box center [864, 408] width 31 height 14
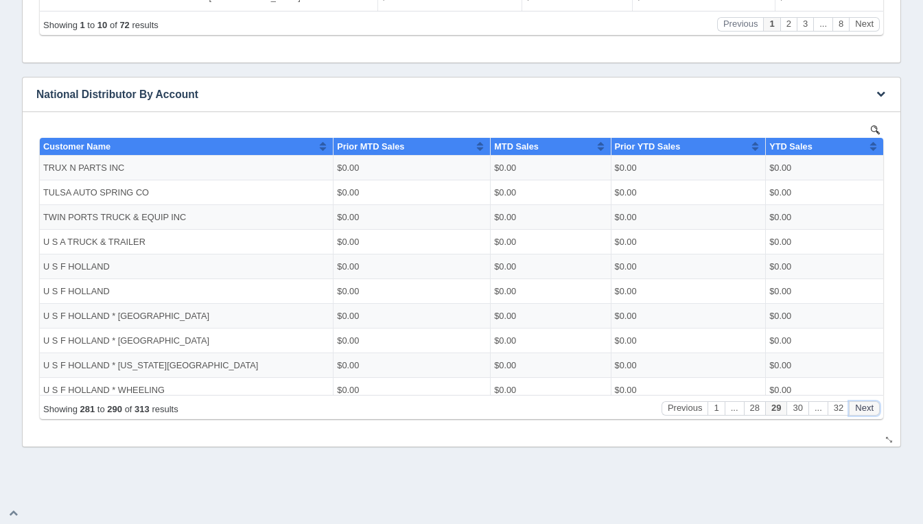
click at [871, 405] on button "Next" at bounding box center [864, 408] width 31 height 14
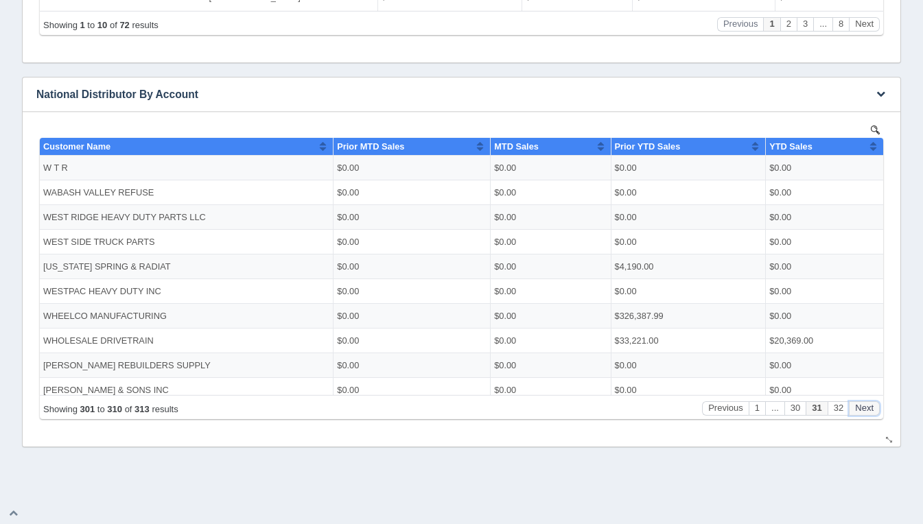
click at [871, 405] on button "Next" at bounding box center [864, 408] width 31 height 14
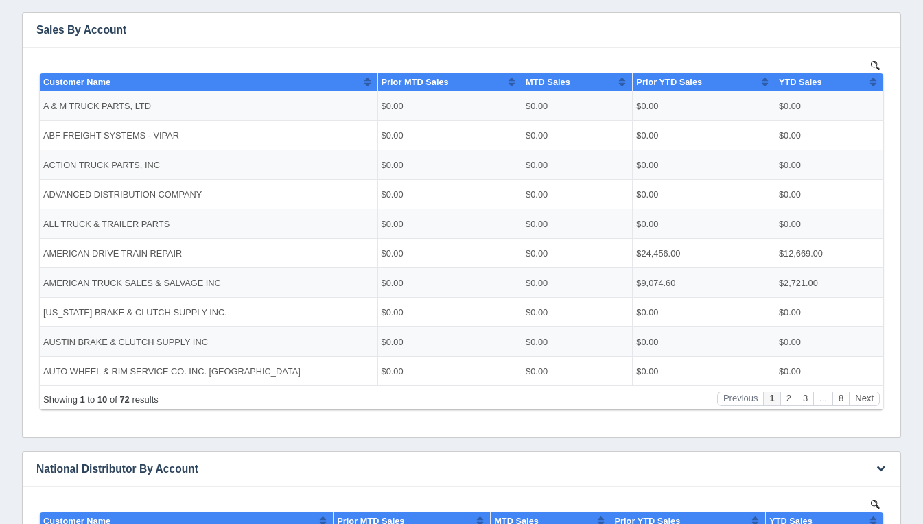
scroll to position [239, 0]
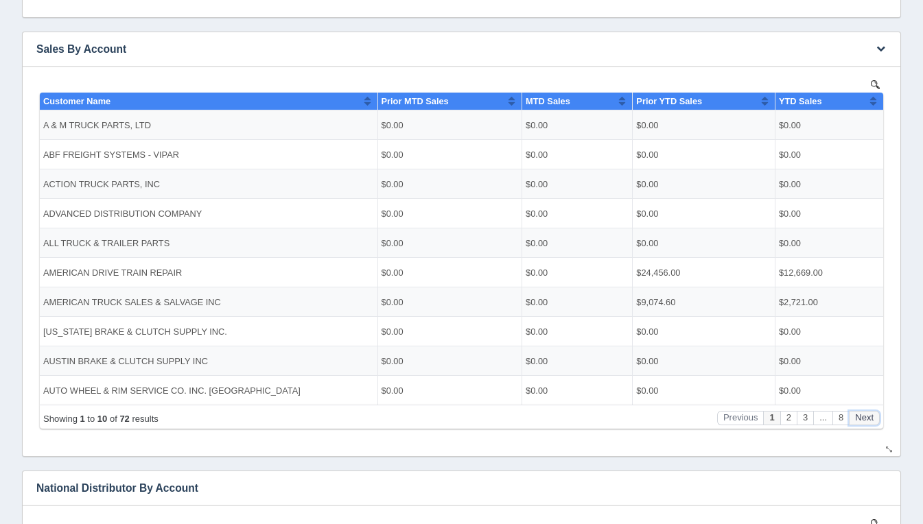
click at [864, 423] on button "Next" at bounding box center [864, 417] width 31 height 14
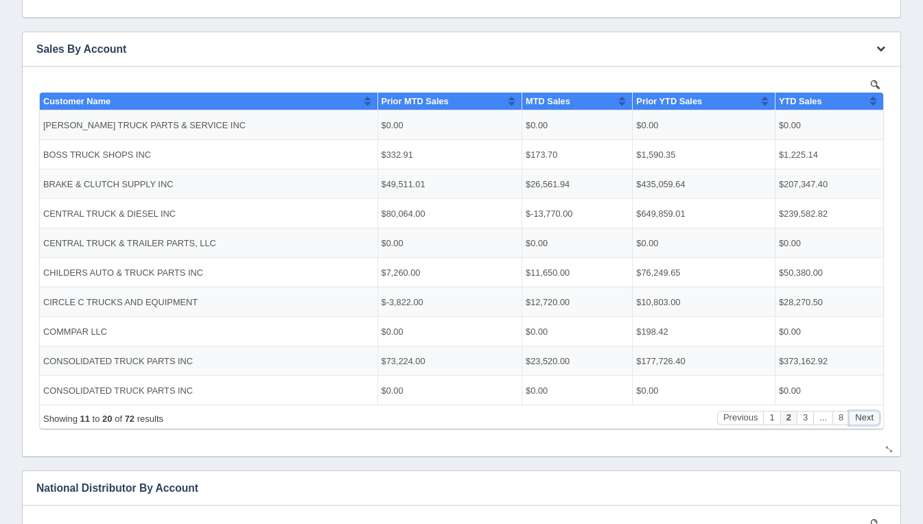
click at [864, 423] on button "Next" at bounding box center [864, 417] width 31 height 14
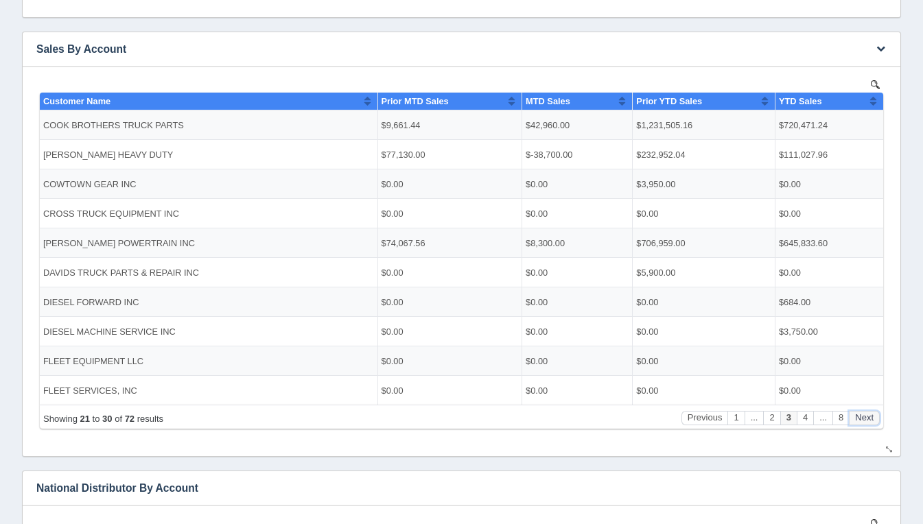
click at [864, 423] on button "Next" at bounding box center [864, 417] width 31 height 14
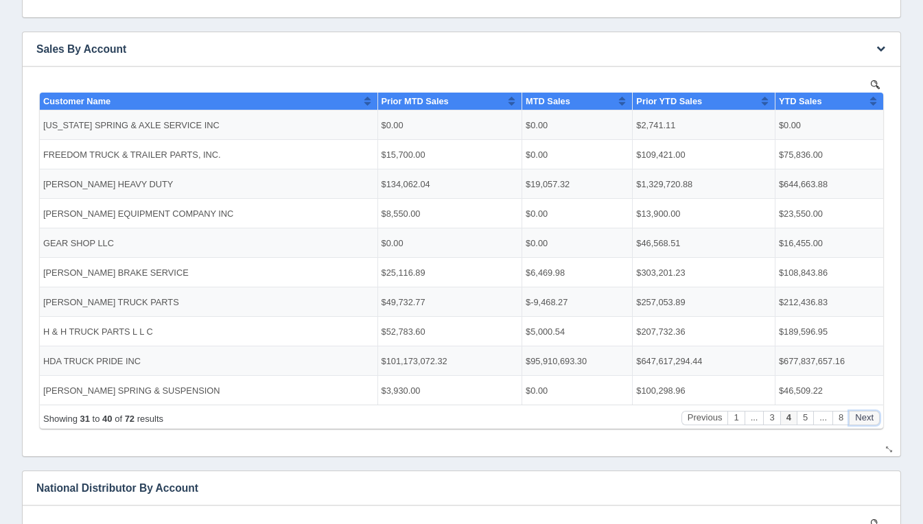
click at [864, 423] on button "Next" at bounding box center [864, 417] width 31 height 14
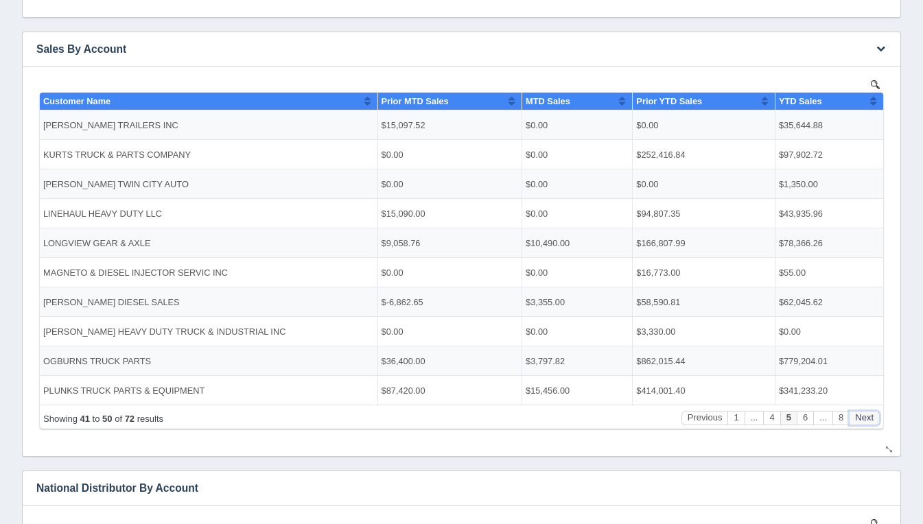
click at [864, 423] on button "Next" at bounding box center [864, 417] width 31 height 14
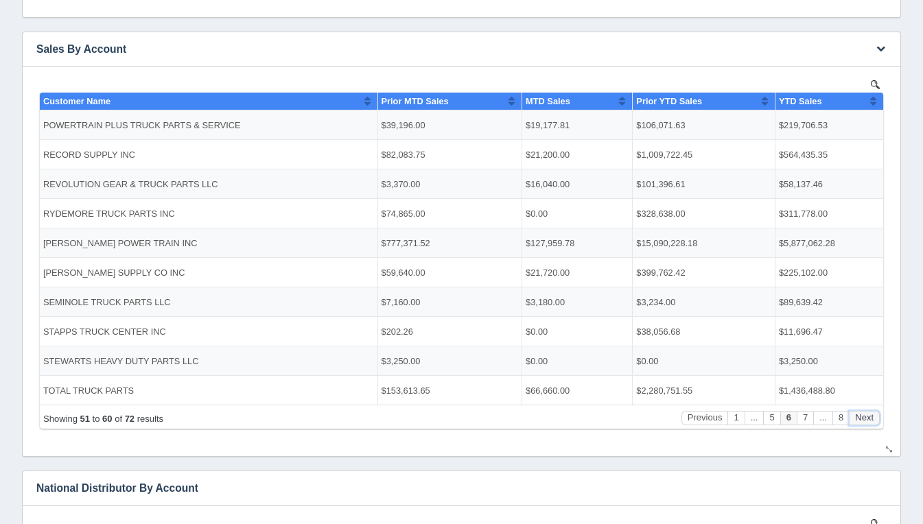
click at [864, 423] on button "Next" at bounding box center [864, 417] width 31 height 14
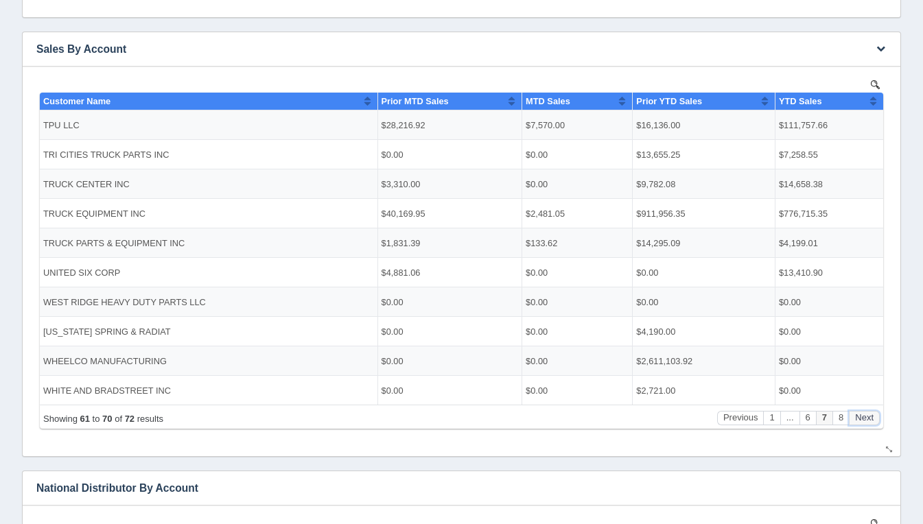
click at [864, 423] on button "Next" at bounding box center [864, 417] width 31 height 14
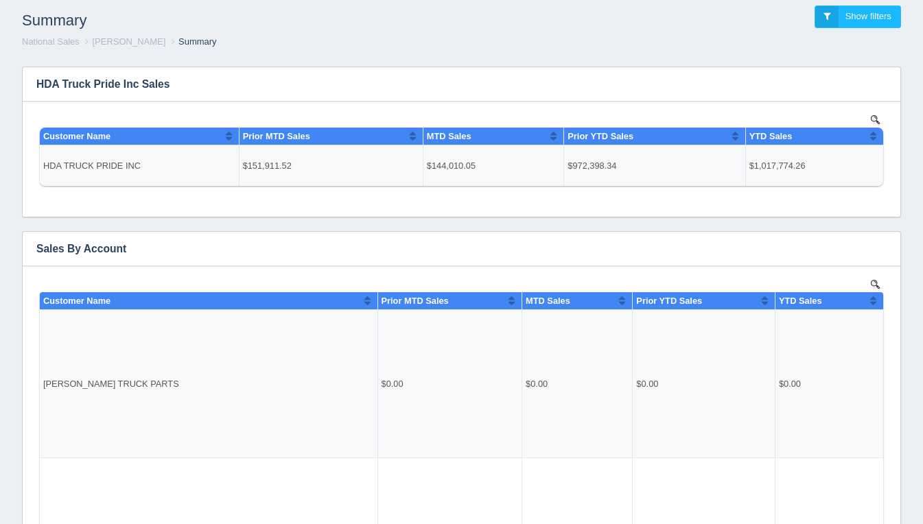
scroll to position [0, 0]
